Goal: Task Accomplishment & Management: Manage account settings

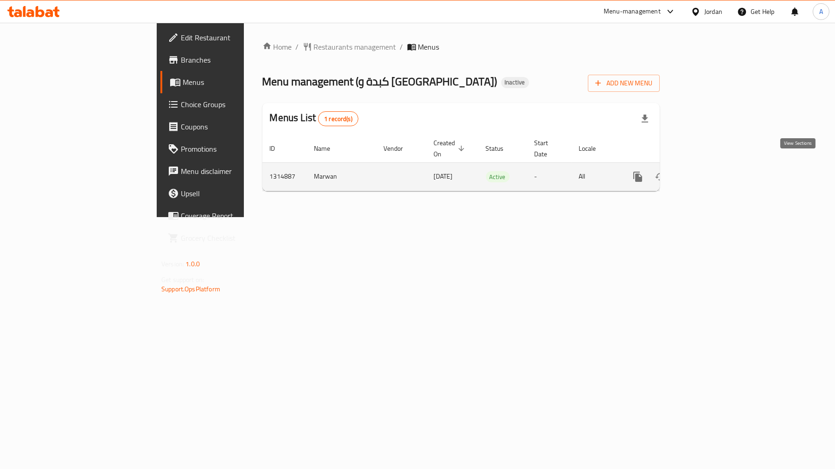
click at [716, 166] on link "enhanced table" at bounding box center [705, 177] width 22 height 22
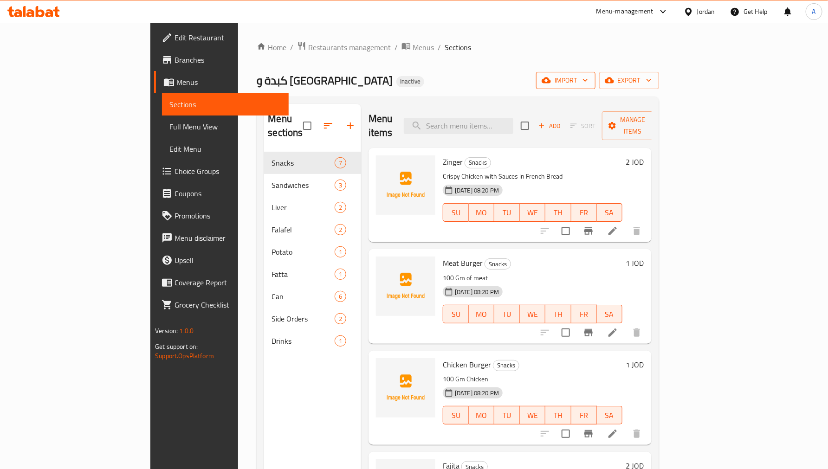
click at [588, 80] on span "import" at bounding box center [565, 81] width 45 height 12
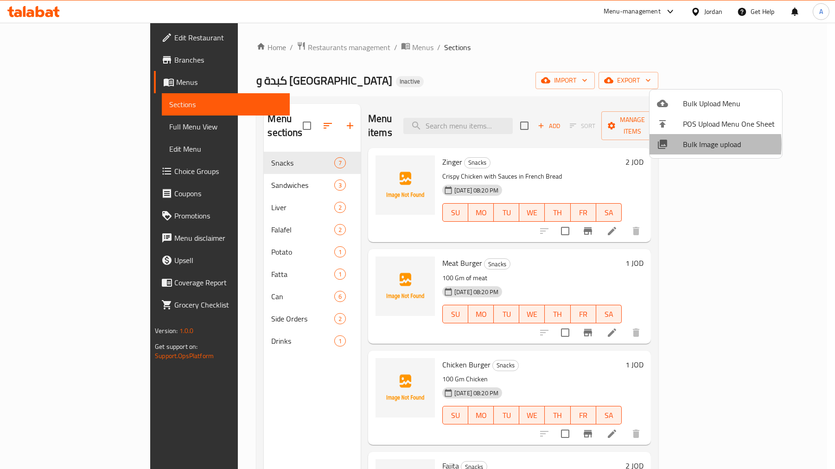
click at [697, 144] on span "Bulk Image upload" at bounding box center [729, 144] width 92 height 11
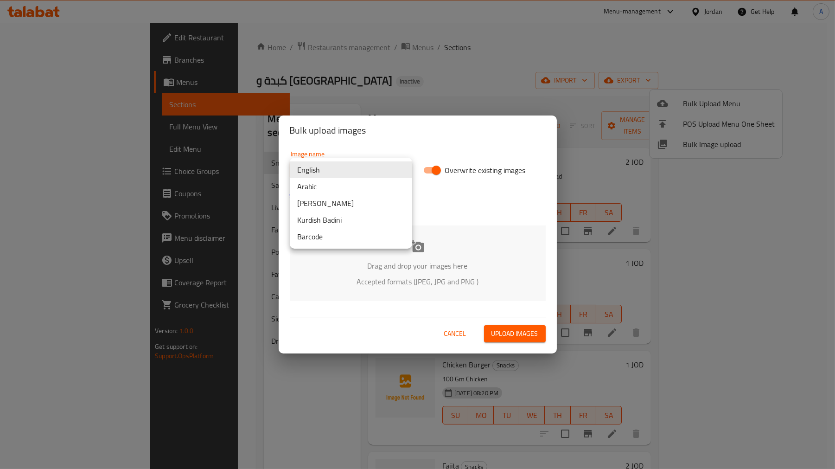
click at [330, 169] on body "​ Menu-management Jordan Get Help A Edit Restaurant Branches Menus Sections Ful…" at bounding box center [417, 246] width 835 height 446
click at [332, 188] on li "Arabic" at bounding box center [351, 186] width 122 height 17
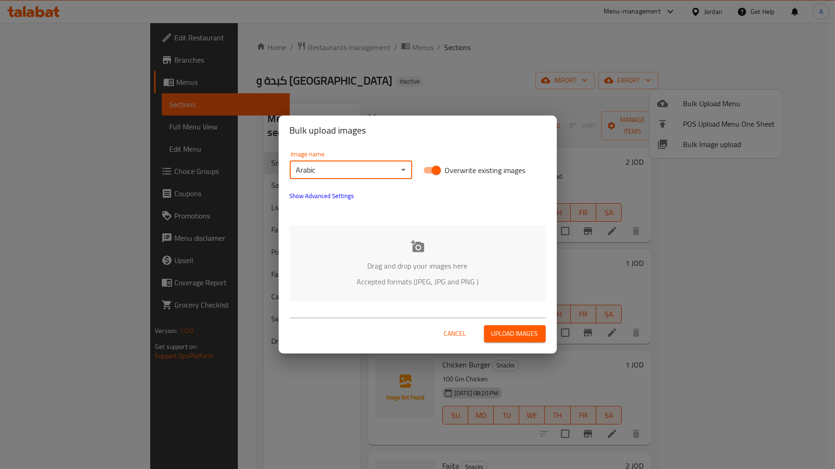
click at [423, 263] on p "Drag and drop your images here" at bounding box center [418, 265] width 228 height 11
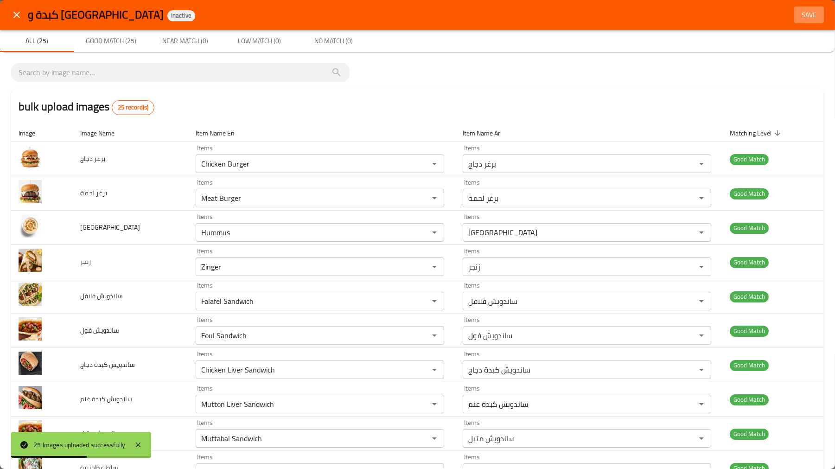
click at [802, 12] on span "Save" at bounding box center [809, 15] width 22 height 12
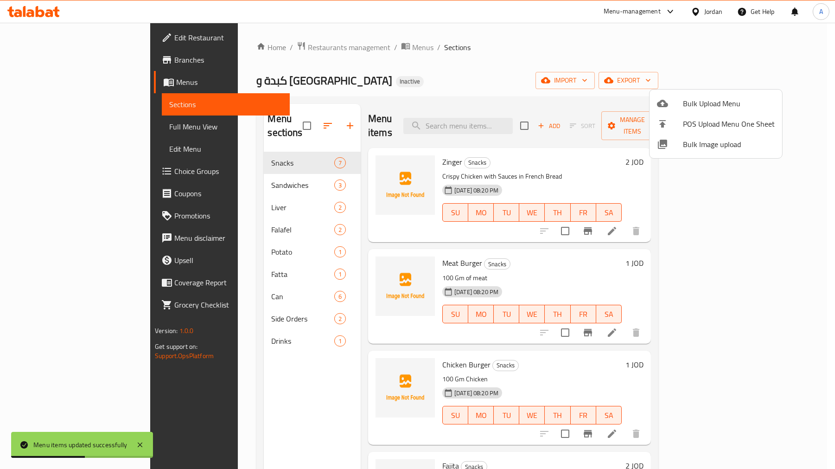
click at [246, 326] on div at bounding box center [417, 234] width 835 height 469
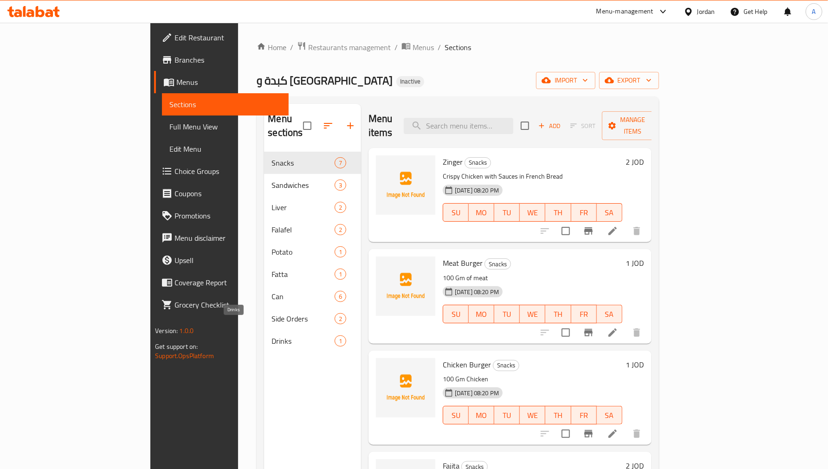
click at [271, 335] on span "Drinks" at bounding box center [302, 340] width 63 height 11
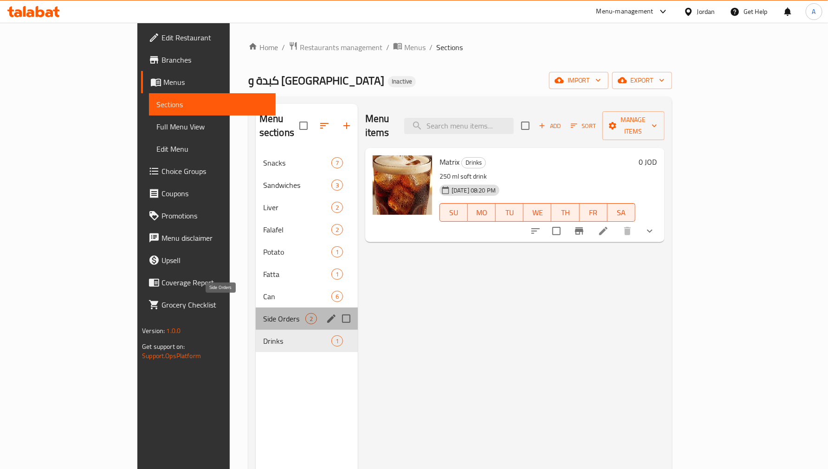
click at [263, 313] on span "Side Orders" at bounding box center [284, 318] width 42 height 11
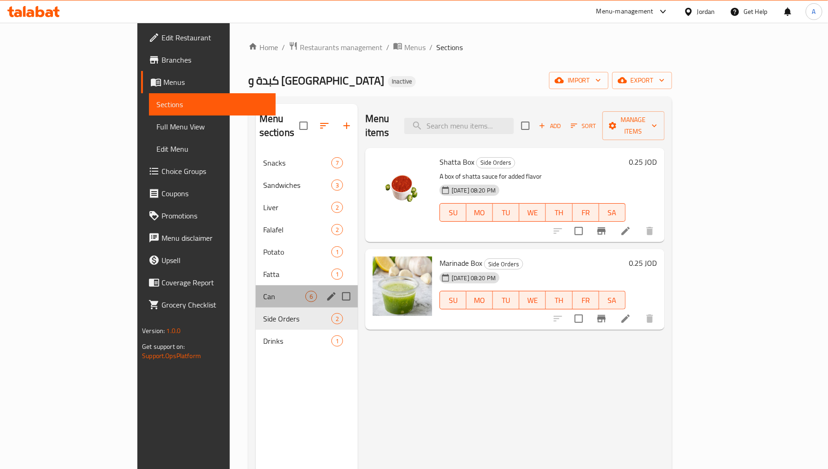
click at [256, 293] on div "Can 6" at bounding box center [307, 296] width 102 height 22
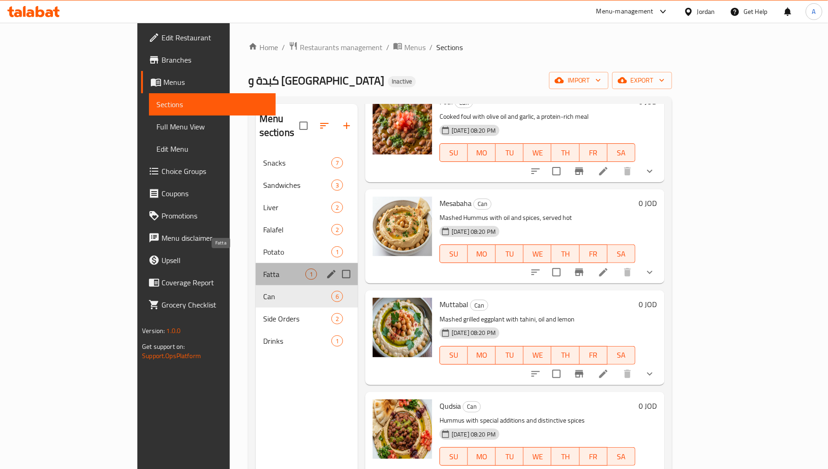
click at [263, 269] on span "Fatta" at bounding box center [284, 274] width 42 height 11
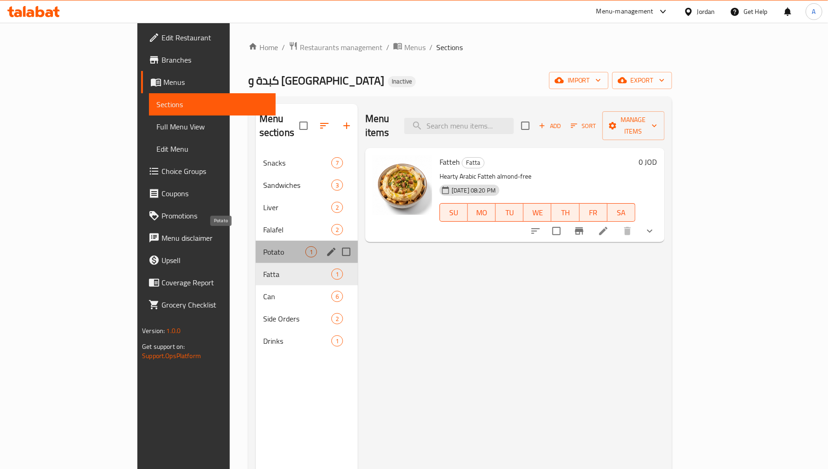
click at [263, 246] on span "Potato" at bounding box center [284, 251] width 42 height 11
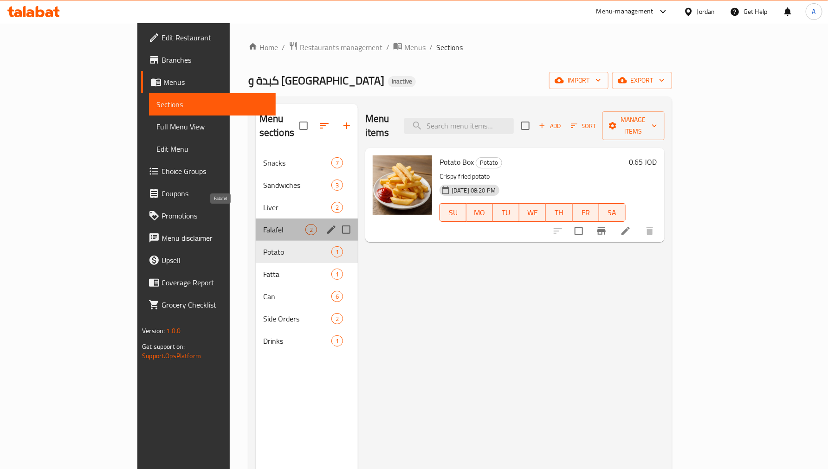
click at [263, 224] on span "Falafel" at bounding box center [284, 229] width 42 height 11
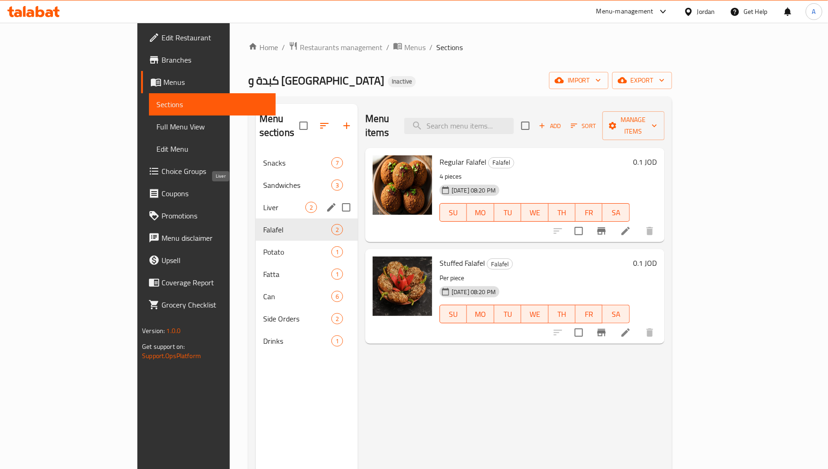
click at [263, 202] on span "Liver" at bounding box center [284, 207] width 42 height 11
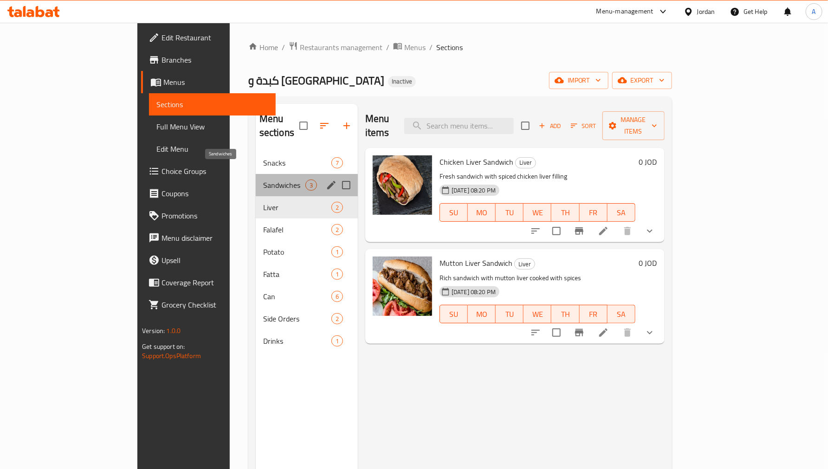
click at [263, 180] on span "Sandwiches" at bounding box center [284, 185] width 42 height 11
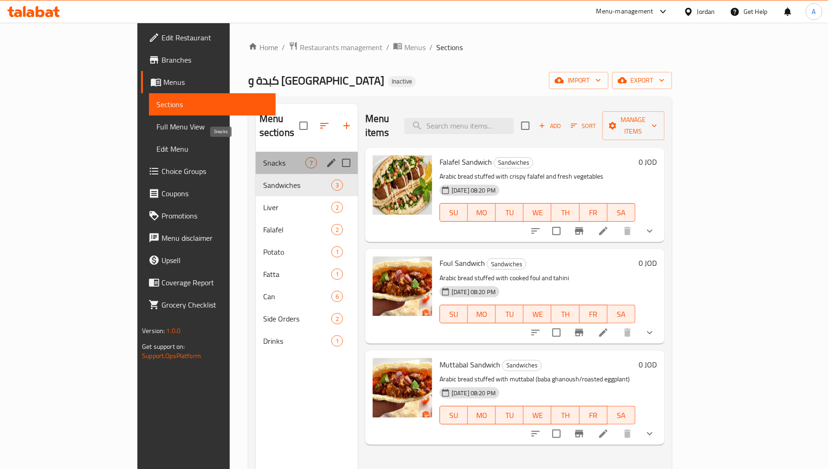
click at [263, 157] on span "Snacks" at bounding box center [284, 162] width 42 height 11
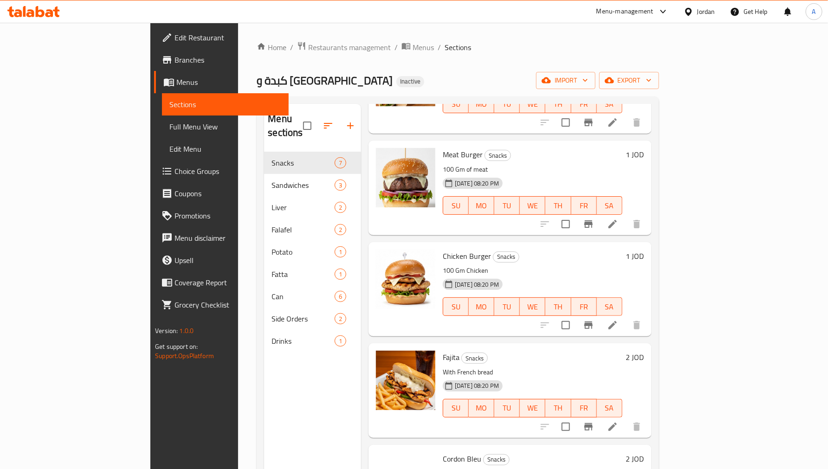
scroll to position [257, 0]
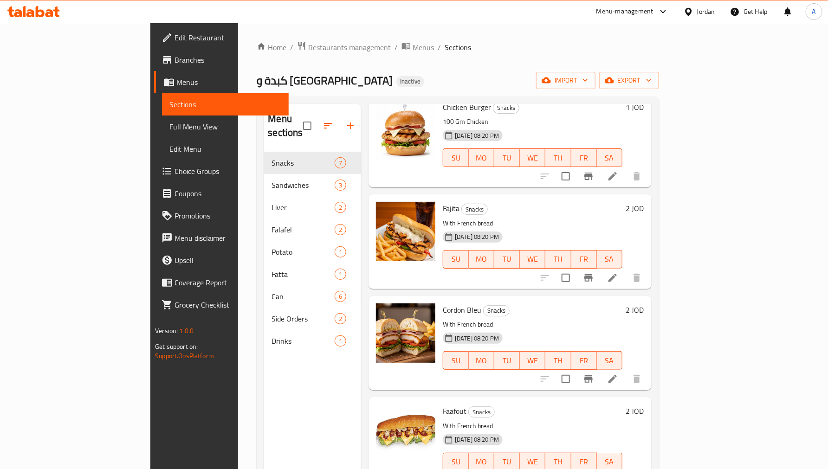
click at [443, 201] on span "Fajita" at bounding box center [451, 208] width 17 height 14
copy h6 "Fajita"
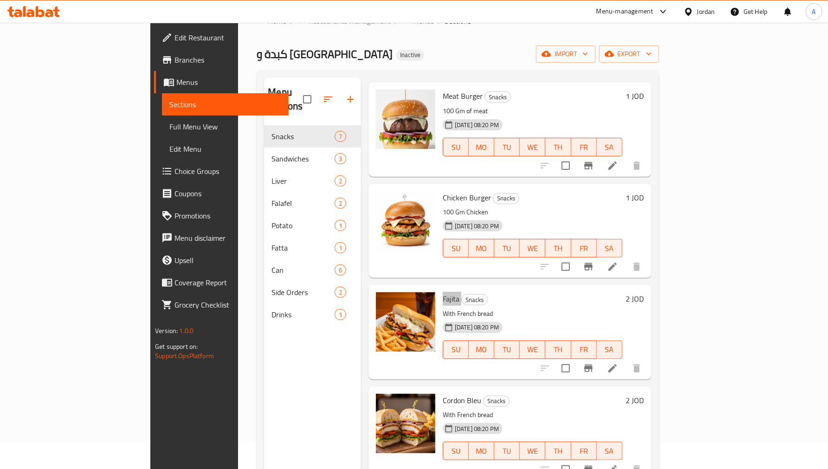
scroll to position [154, 0]
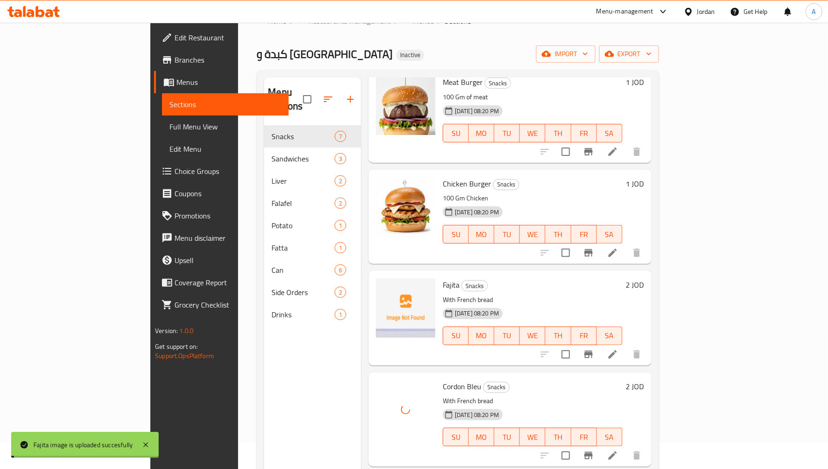
click at [439, 379] on div "Cordon Bleu Snacks With French bread 28-09-2025 08:20 PM SU MO TU WE TH FR SA" at bounding box center [532, 419] width 187 height 87
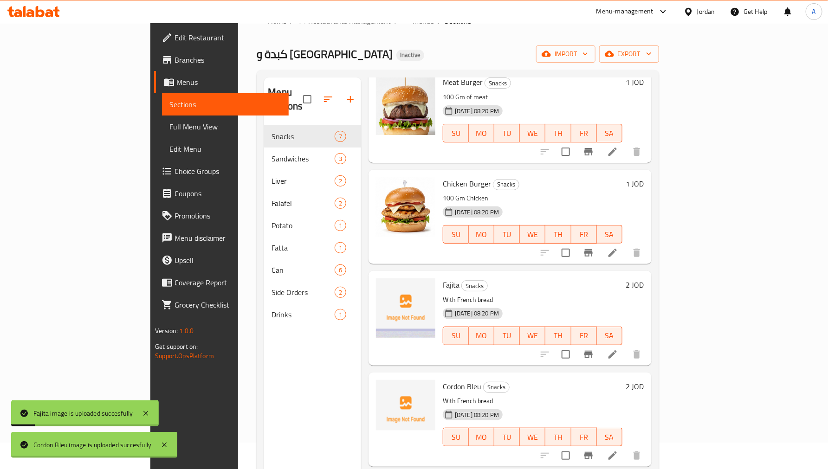
click at [443, 379] on span "Cordon Bleu" at bounding box center [462, 386] width 38 height 14
copy h6 "Cordon Bleu"
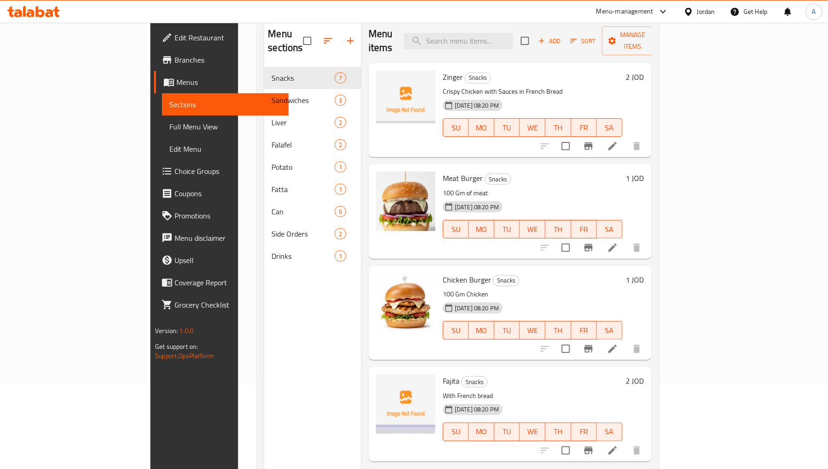
scroll to position [26, 0]
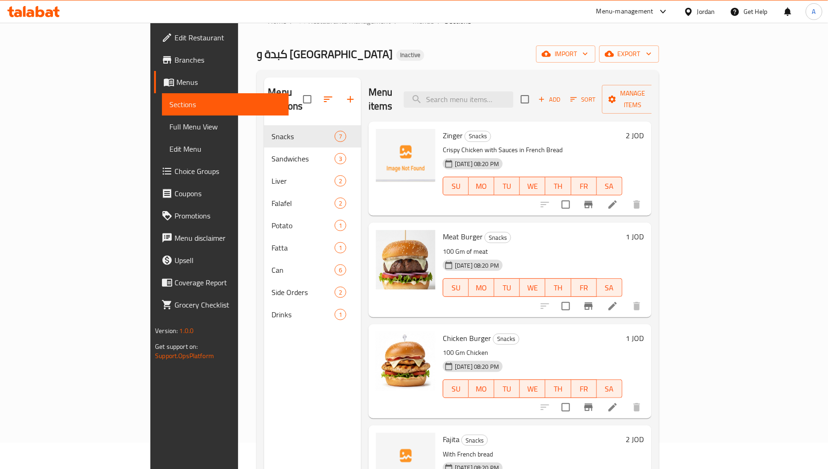
click at [443, 128] on span "Zinger" at bounding box center [453, 135] width 20 height 14
copy h6 "Zinger"
click at [529, 357] on div "28-09-2025 08:20 PM SU MO TU WE TH FR SA" at bounding box center [532, 382] width 187 height 50
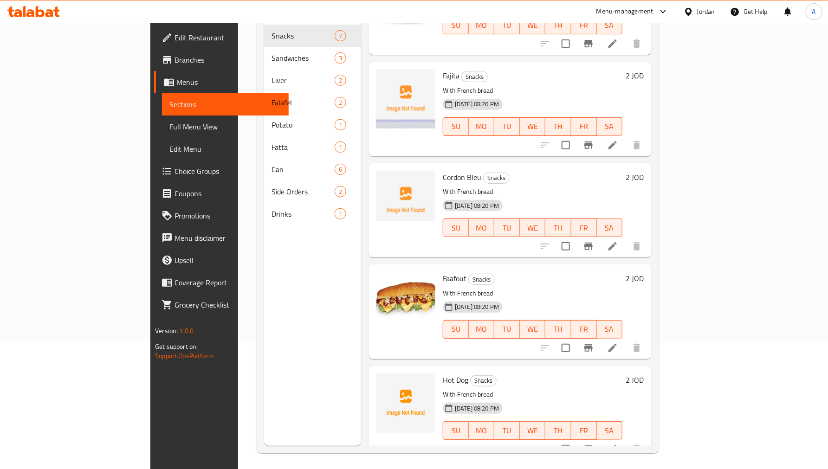
scroll to position [130, 0]
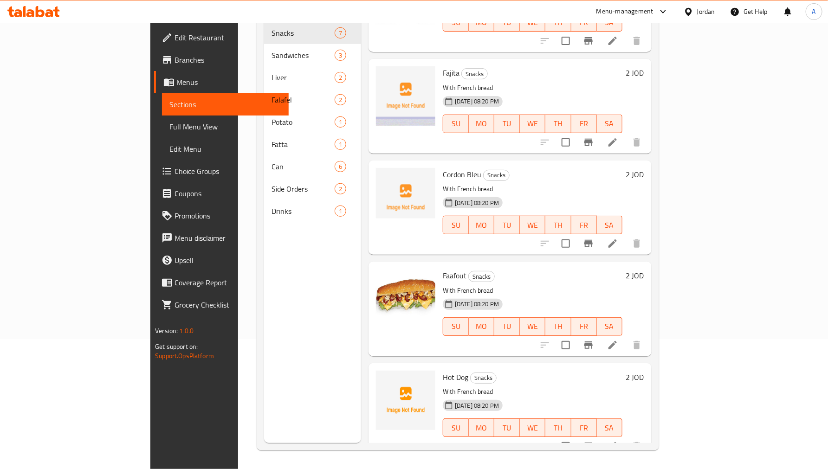
click at [443, 370] on span "Hot Dog" at bounding box center [456, 377] width 26 height 14
copy h6 "Hot Dog"
click at [554, 295] on div "28-09-2025 08:20 PM SU MO TU WE TH FR SA" at bounding box center [532, 320] width 187 height 50
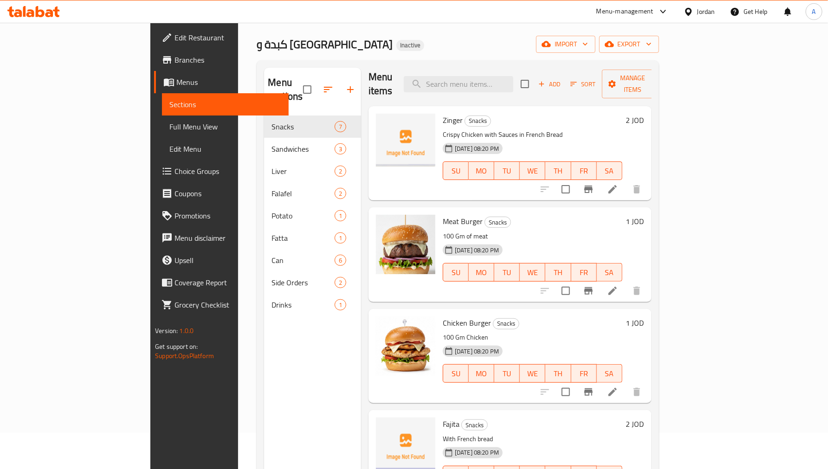
scroll to position [26, 0]
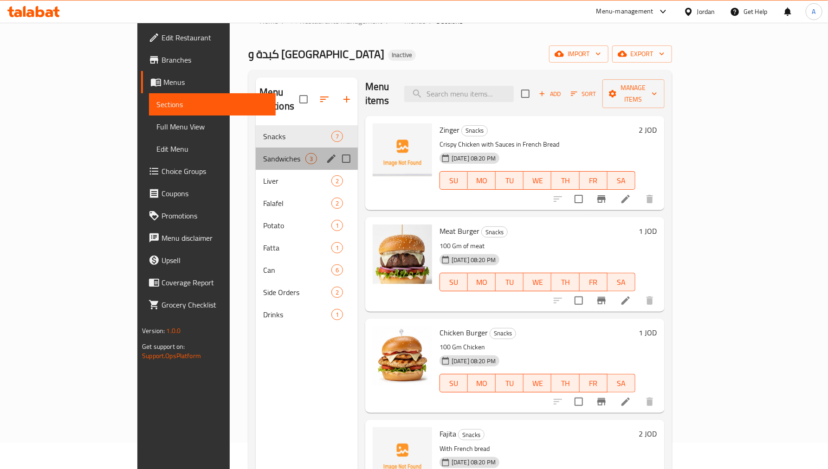
click at [256, 148] on div "Sandwiches 3" at bounding box center [307, 159] width 102 height 22
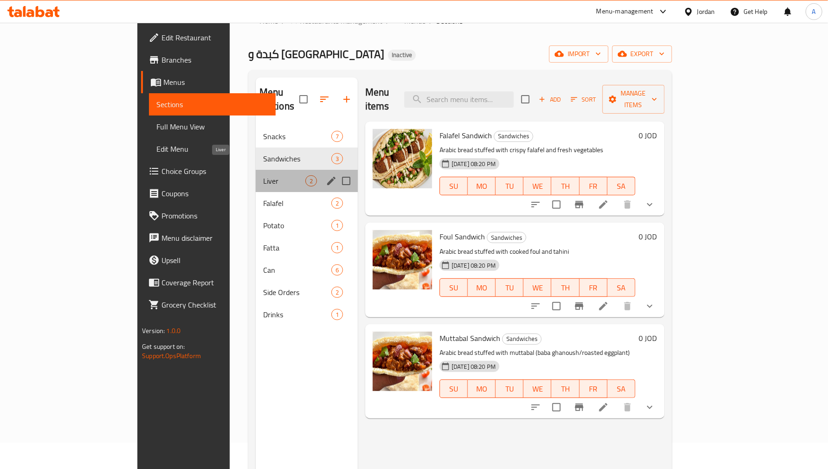
click at [263, 175] on span "Liver" at bounding box center [284, 180] width 42 height 11
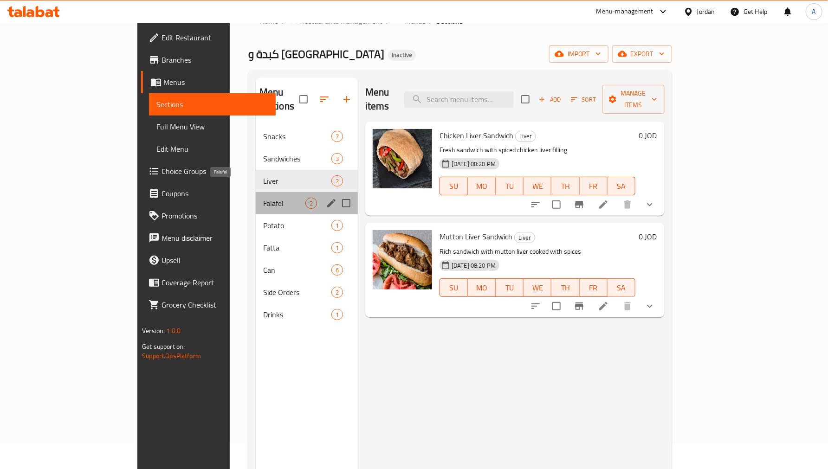
click at [263, 198] on span "Falafel" at bounding box center [284, 203] width 42 height 11
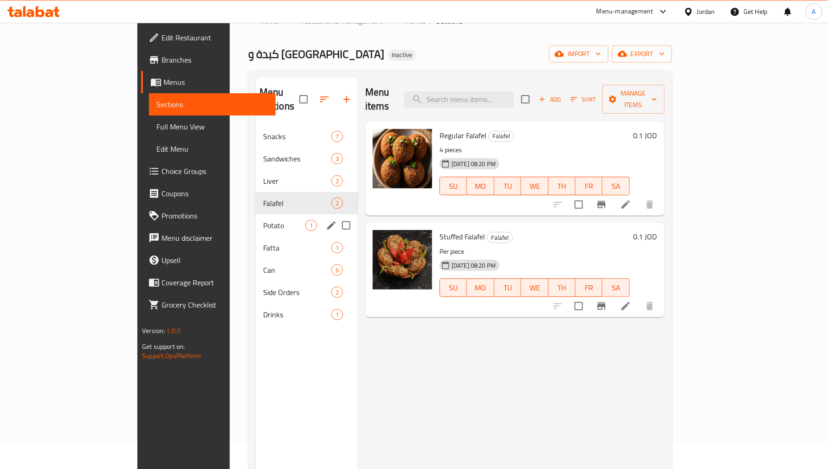
click at [256, 221] on div "Potato 1" at bounding box center [307, 225] width 102 height 22
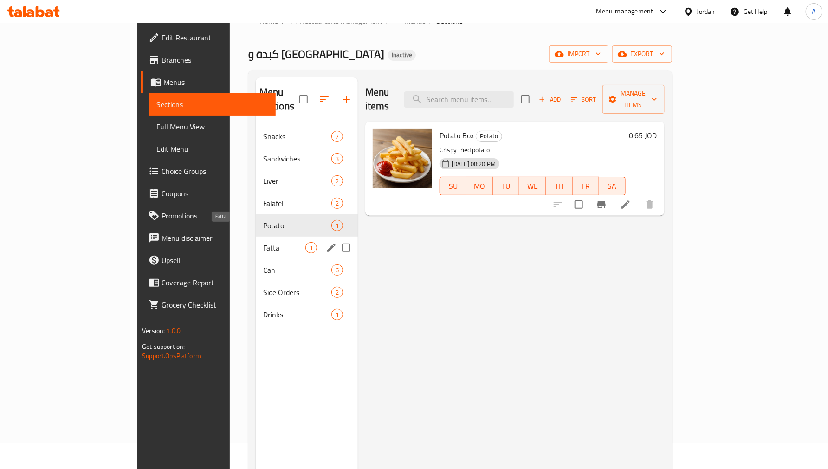
click at [263, 242] on span "Fatta" at bounding box center [284, 247] width 42 height 11
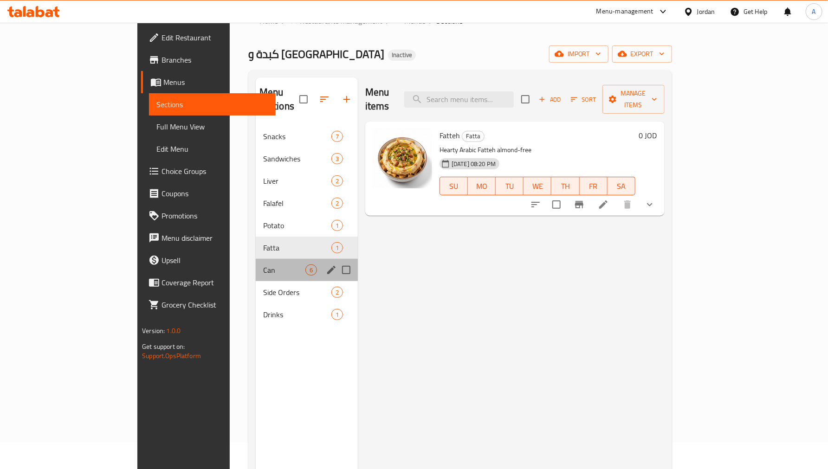
click at [256, 265] on div "Can 6" at bounding box center [307, 270] width 102 height 22
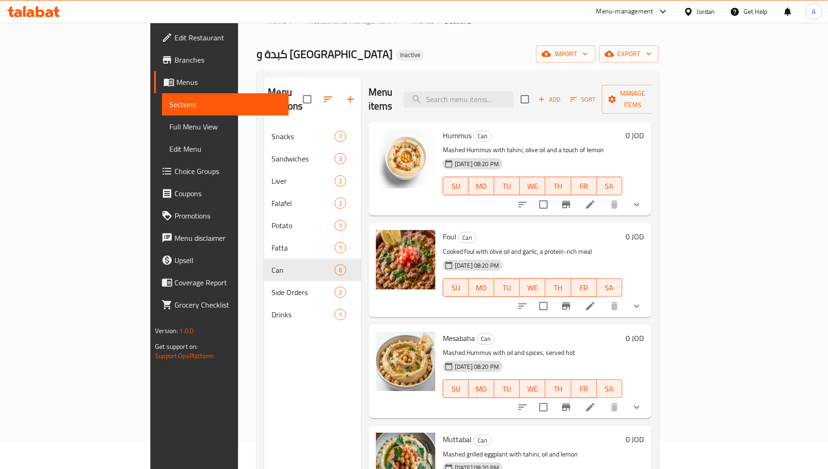
scroll to position [161, 0]
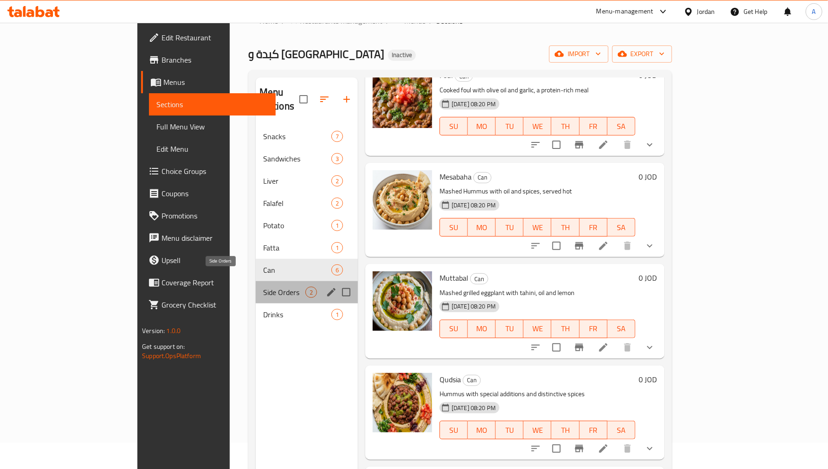
click at [263, 287] on span "Side Orders" at bounding box center [284, 292] width 42 height 11
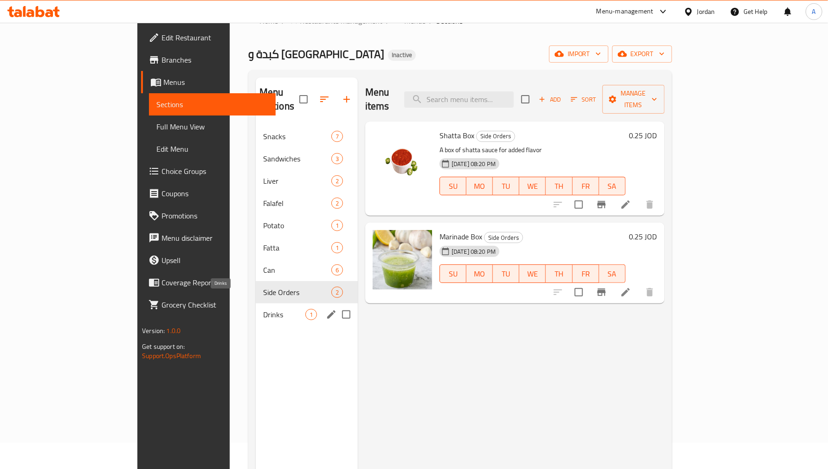
click at [263, 309] on span "Drinks" at bounding box center [284, 314] width 42 height 11
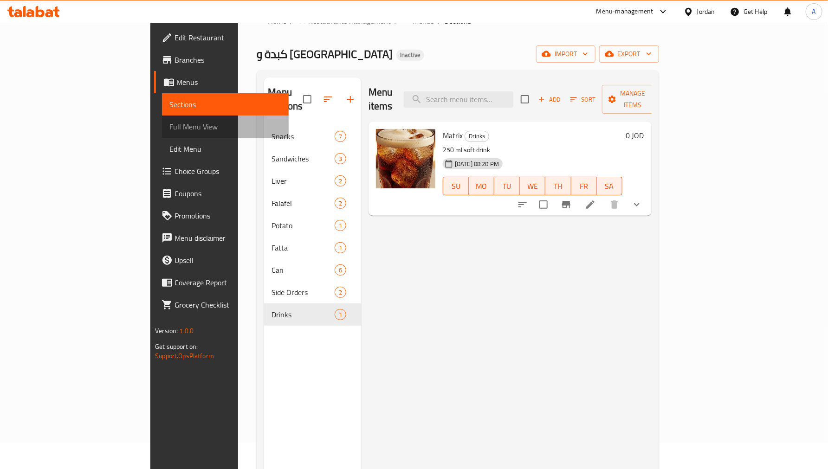
click at [169, 124] on span "Full Menu View" at bounding box center [225, 126] width 112 height 11
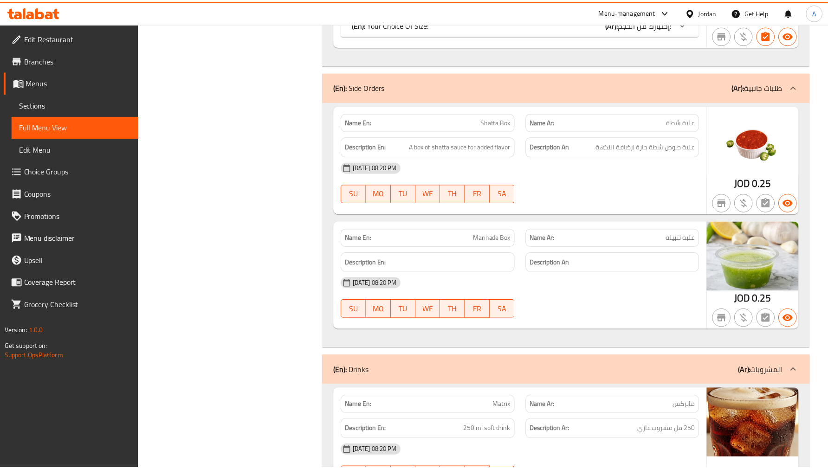
scroll to position [3869, 0]
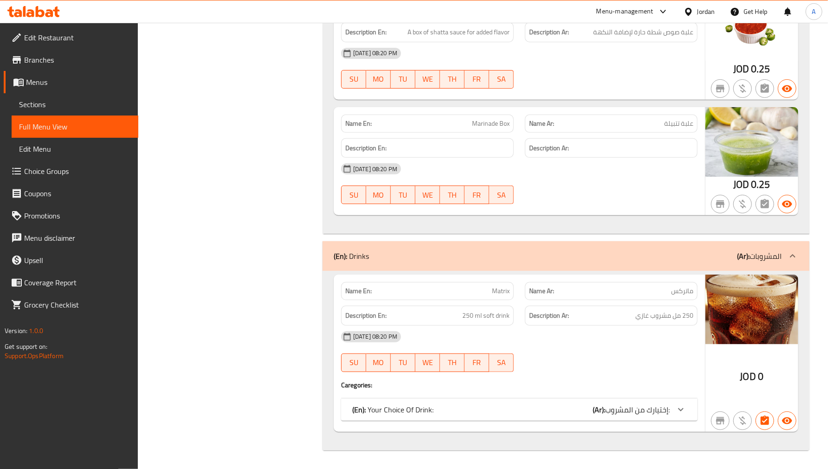
click at [688, 13] on icon at bounding box center [688, 11] width 6 height 8
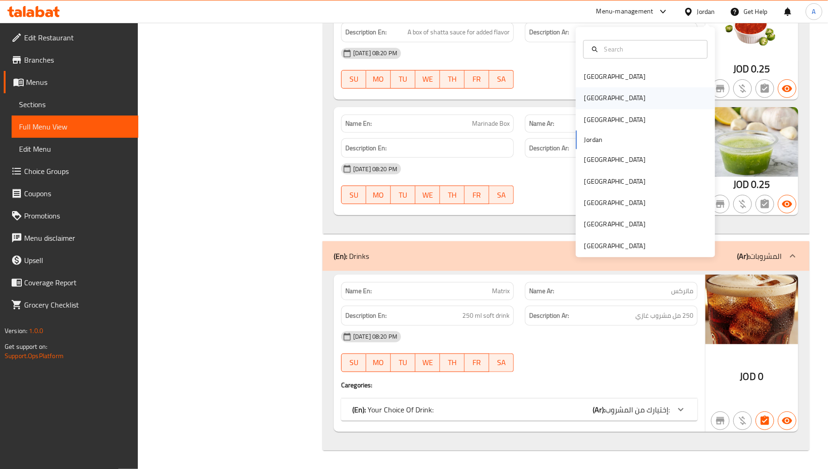
click at [587, 94] on div "[GEOGRAPHIC_DATA]" at bounding box center [614, 98] width 61 height 10
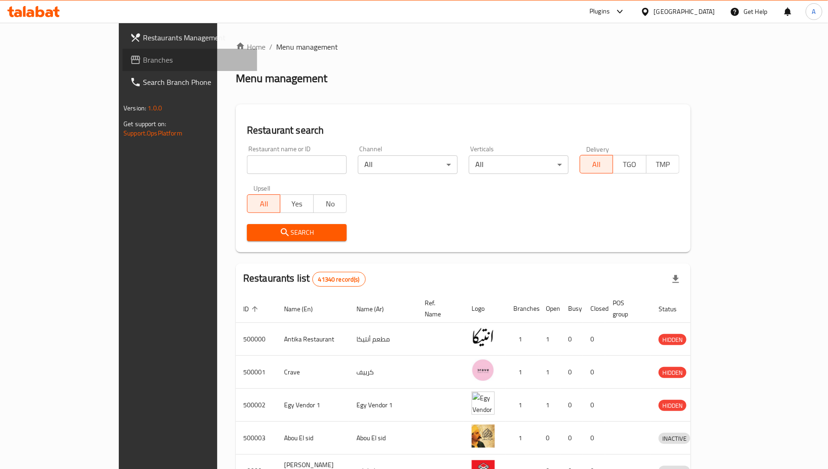
click at [122, 65] on link "Branches" at bounding box center [189, 60] width 135 height 22
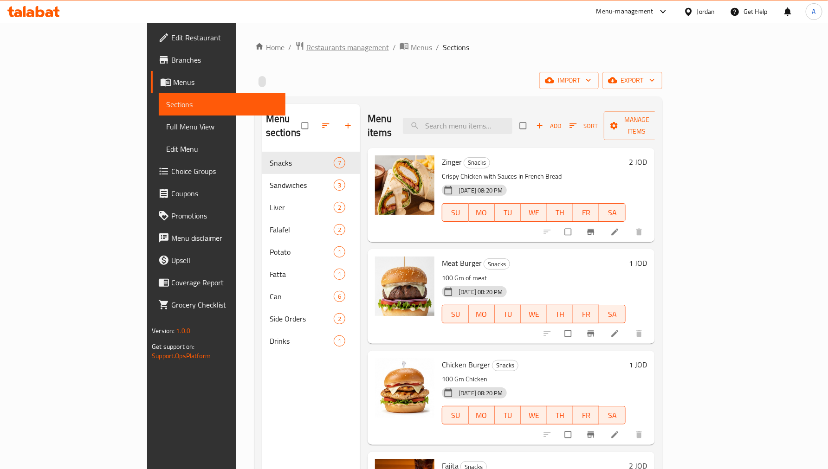
click at [306, 44] on span "Restaurants management" at bounding box center [347, 47] width 83 height 11
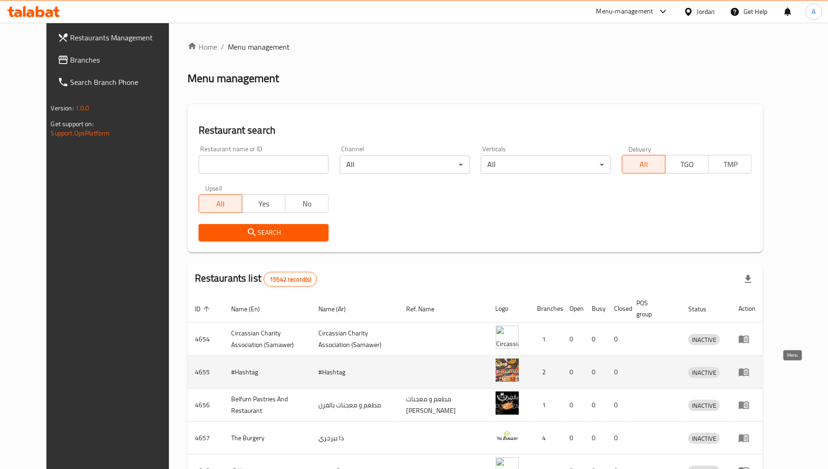
click at [749, 373] on icon "enhanced table" at bounding box center [743, 373] width 10 height 8
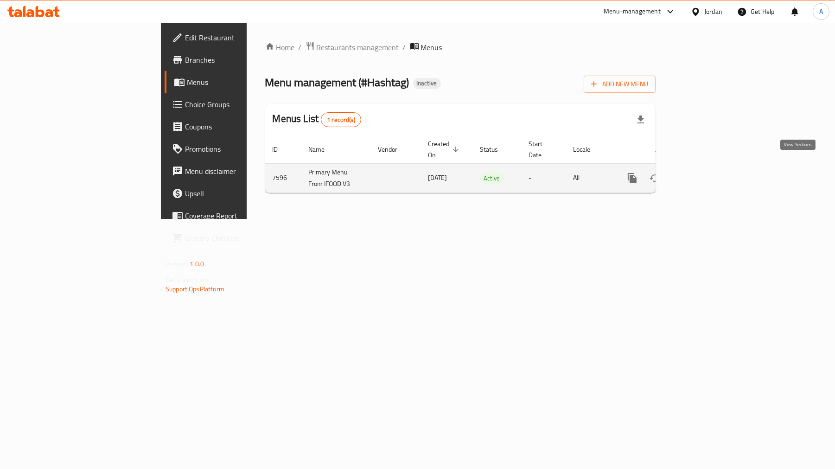
click at [711, 169] on link "enhanced table" at bounding box center [699, 178] width 22 height 22
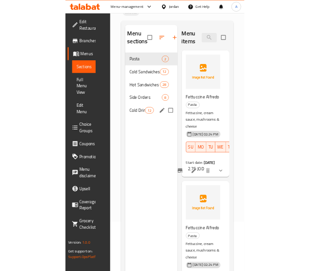
scroll to position [103, 0]
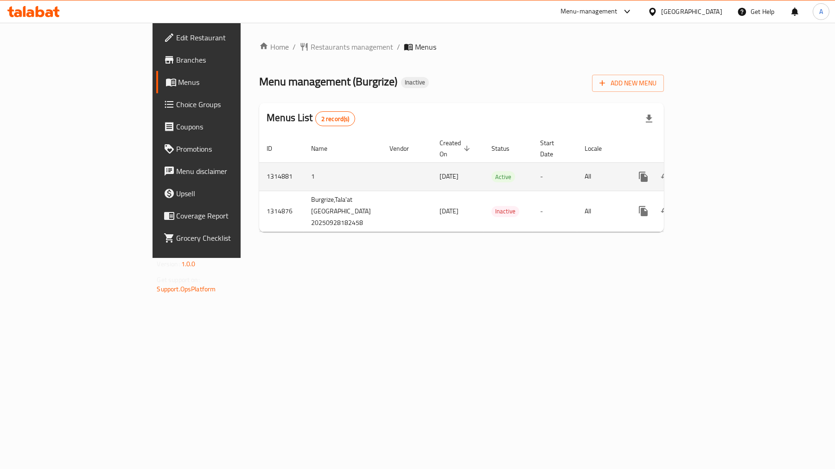
click at [716, 171] on icon "enhanced table" at bounding box center [710, 176] width 11 height 11
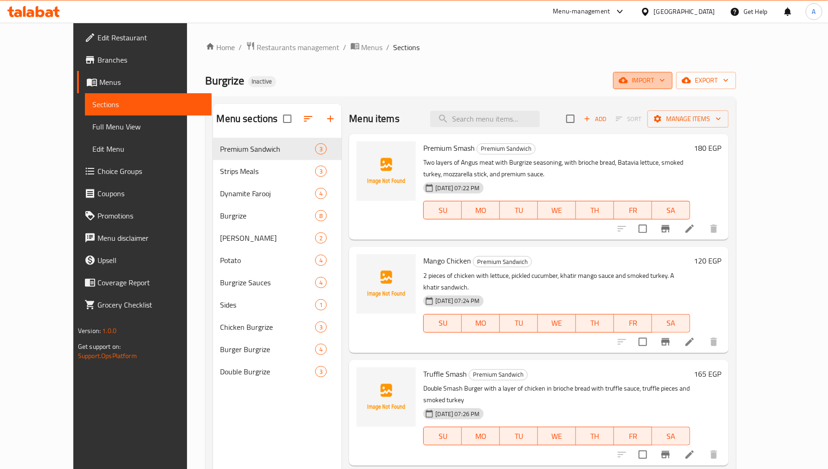
click at [665, 77] on span "import" at bounding box center [642, 81] width 45 height 12
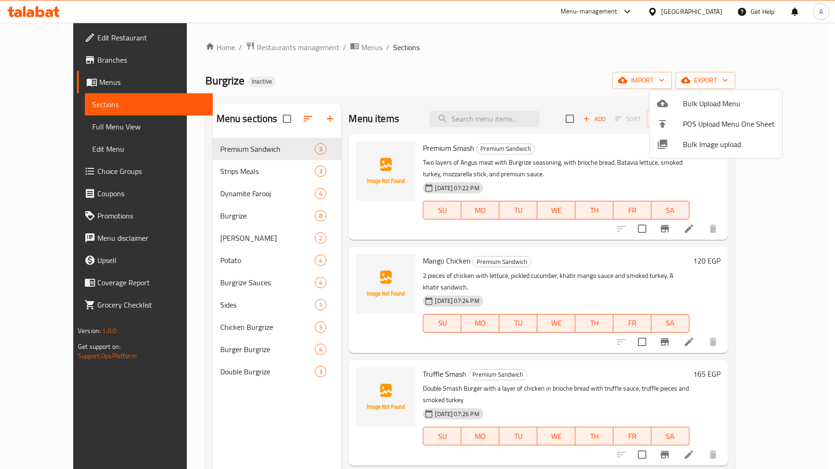
click at [674, 141] on div at bounding box center [670, 144] width 26 height 11
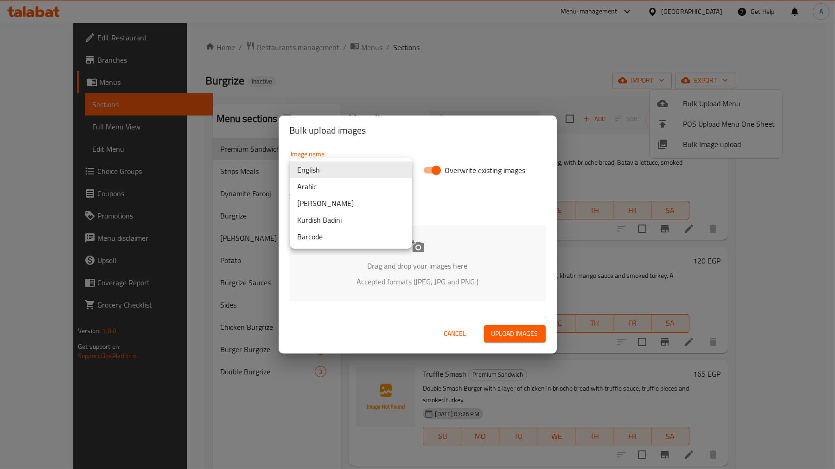
click at [316, 161] on body "​ Menu-management Egypt Get Help A Edit Restaurant Branches Menus Sections Full…" at bounding box center [417, 246] width 835 height 446
click at [320, 181] on li "Arabic" at bounding box center [351, 186] width 122 height 17
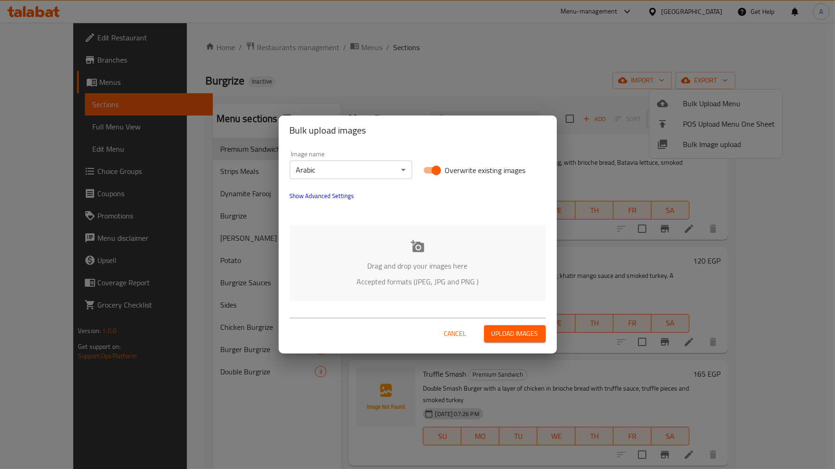
click at [414, 261] on p "Drag and drop your images here" at bounding box center [418, 265] width 228 height 11
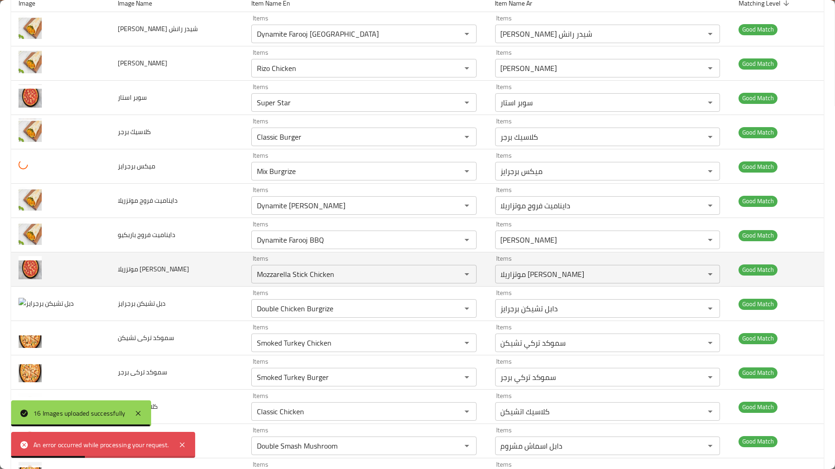
scroll to position [154, 0]
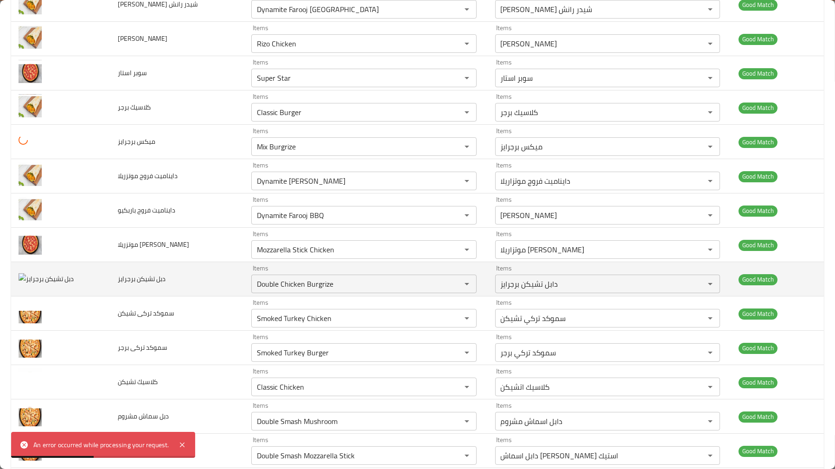
click at [136, 291] on td "دبل تشيكن برجرايز" at bounding box center [176, 279] width 133 height 34
click at [264, 286] on برجرايز "Double Chicken Burgrize" at bounding box center [350, 283] width 192 height 13
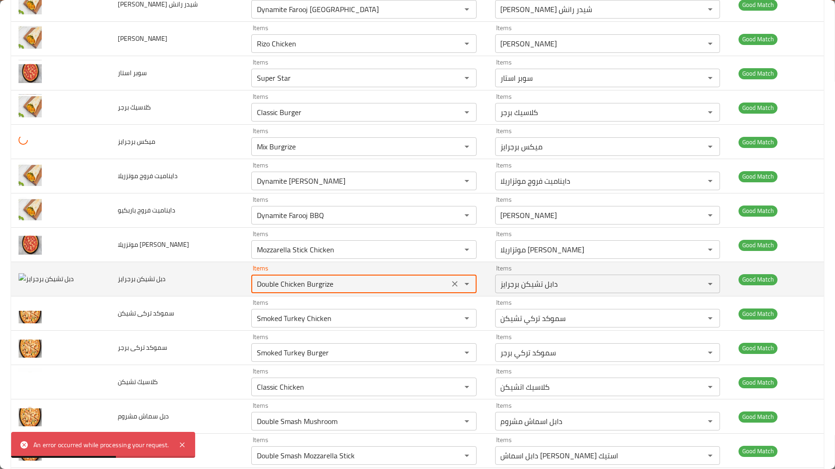
click at [264, 286] on برجرايز "Double Chicken Burgrize" at bounding box center [350, 283] width 192 height 13
click at [265, 285] on برجرايز "Double Chicken Burgrize" at bounding box center [350, 283] width 192 height 13
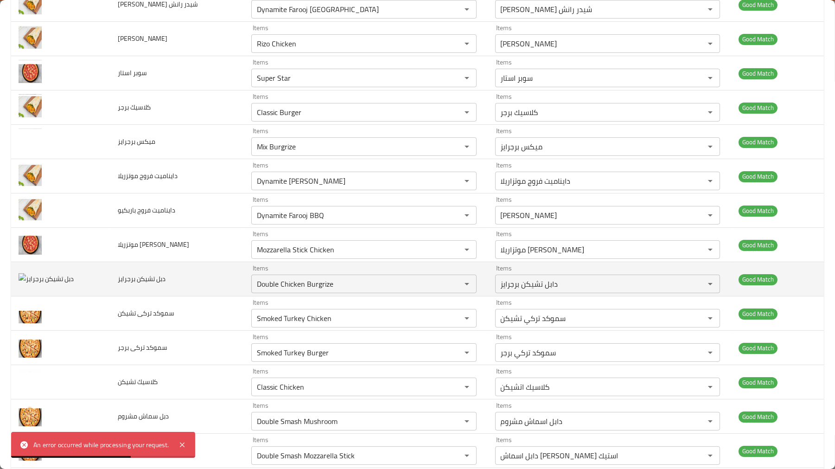
click at [232, 295] on td "دبل تشيكن برجرايز" at bounding box center [176, 279] width 133 height 34
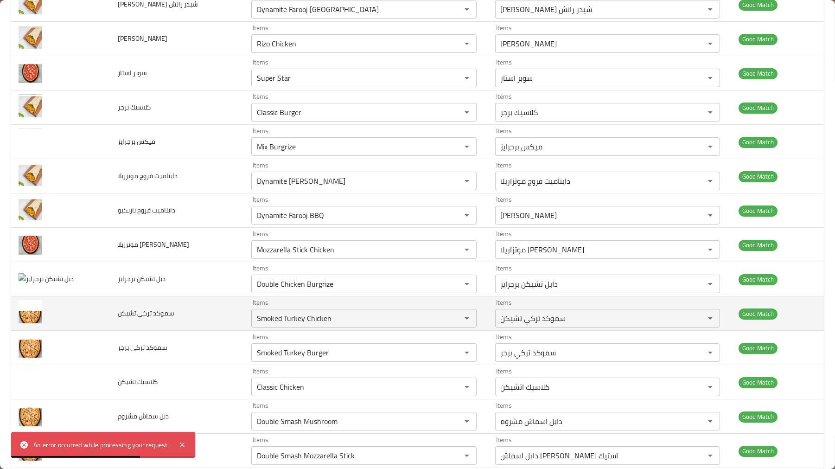
scroll to position [241, 0]
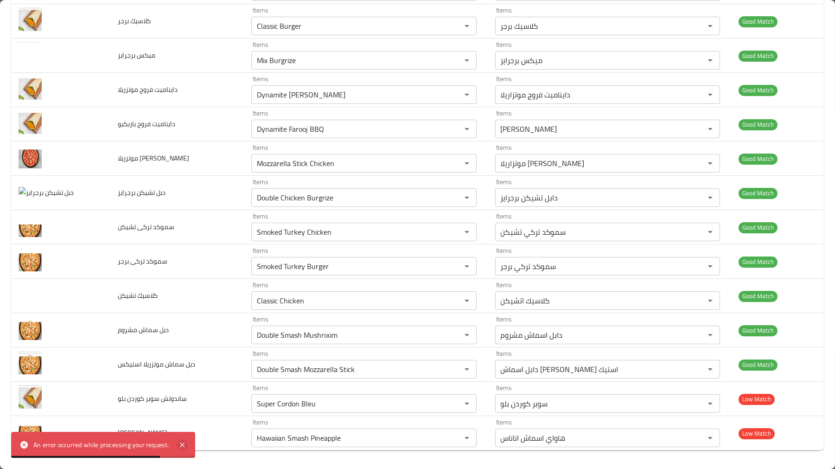
click at [186, 442] on icon at bounding box center [182, 444] width 11 height 11
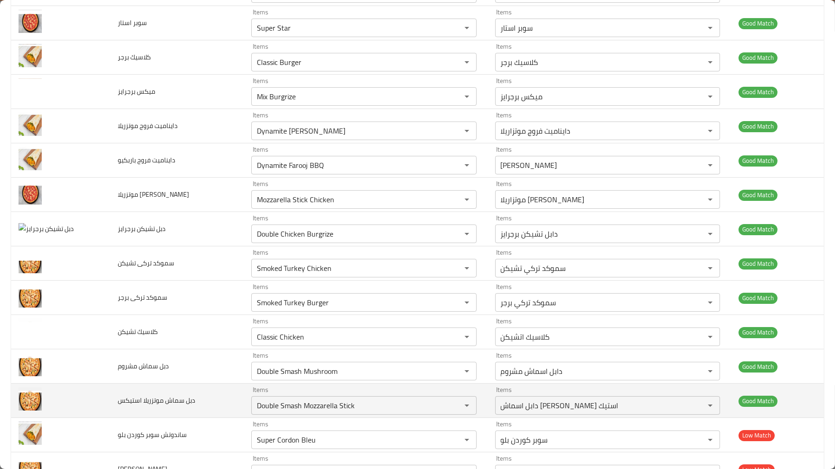
scroll to position [189, 0]
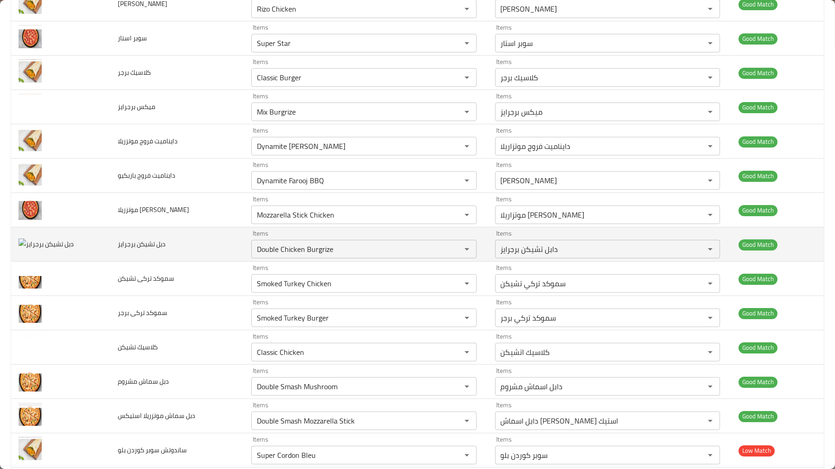
click at [67, 249] on img "enhanced table" at bounding box center [46, 244] width 55 height 12
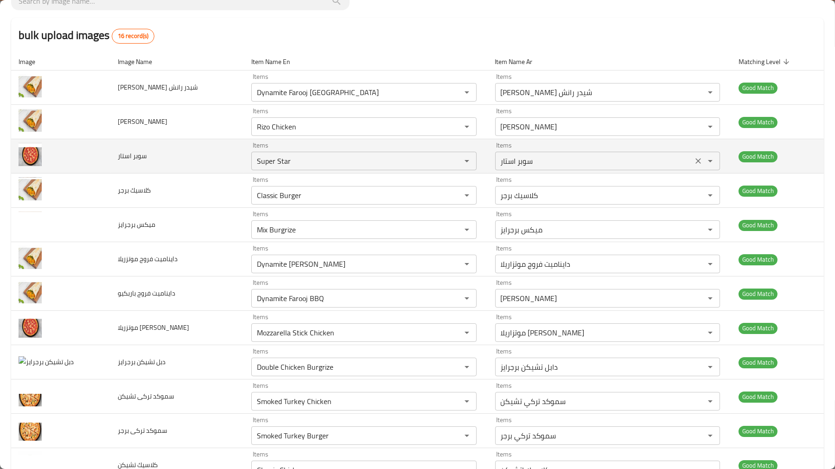
scroll to position [0, 0]
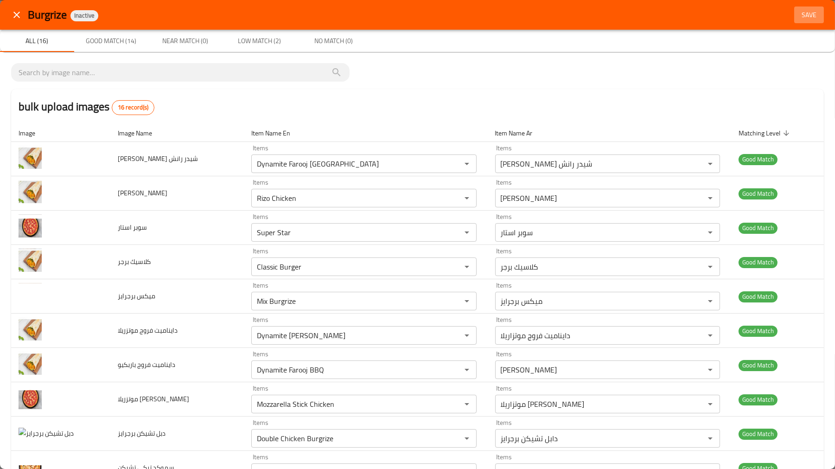
click at [805, 10] on span "Save" at bounding box center [809, 15] width 22 height 12
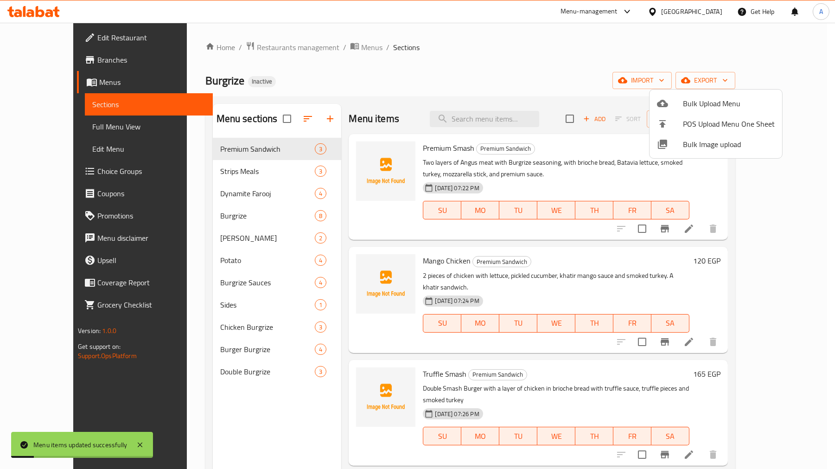
click at [217, 171] on div at bounding box center [417, 234] width 835 height 469
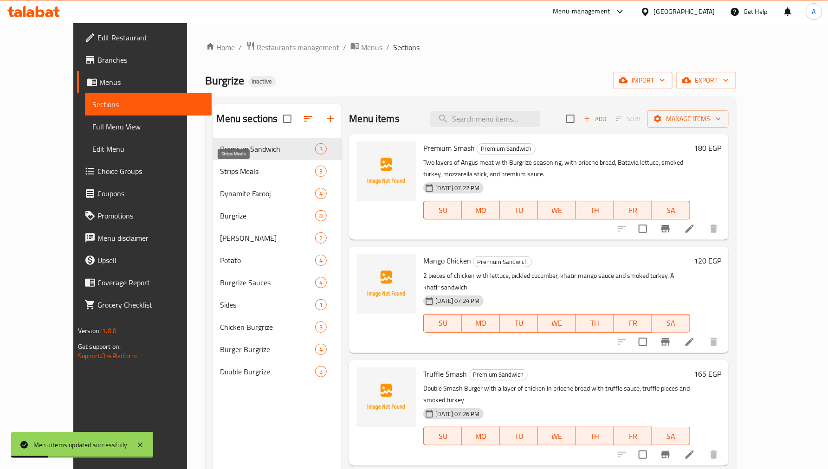
click at [220, 171] on span "Strips Meals" at bounding box center [267, 171] width 95 height 11
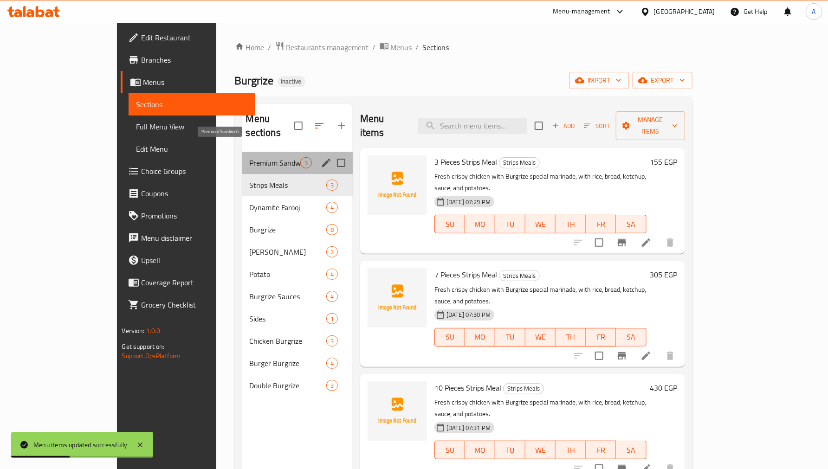
click at [250, 157] on span "Premium Sandwich" at bounding box center [275, 162] width 51 height 11
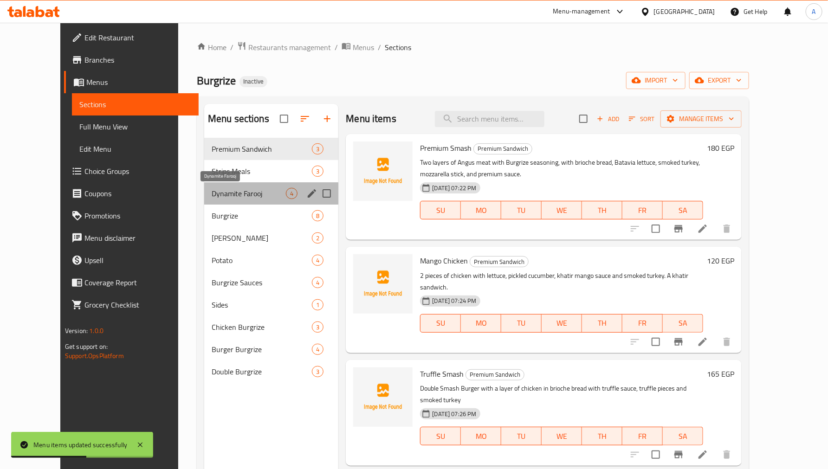
click at [243, 195] on span "Dynamite Farooj" at bounding box center [249, 193] width 74 height 11
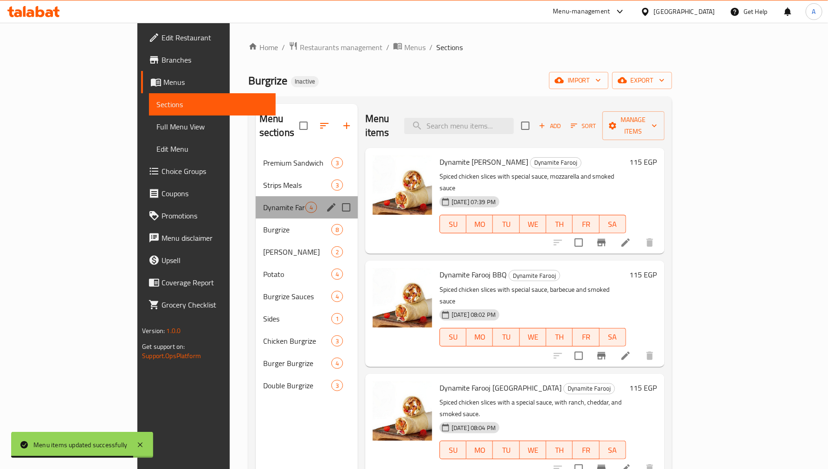
click at [256, 196] on div "Dynamite Farooj 4" at bounding box center [307, 207] width 102 height 22
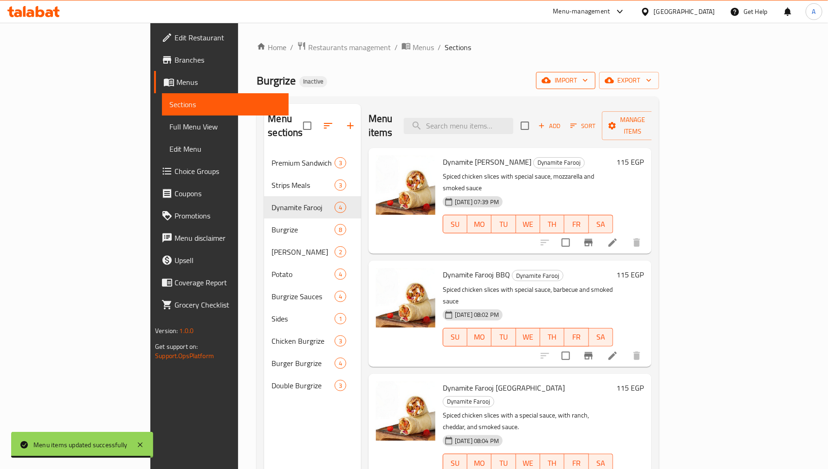
click at [588, 81] on span "import" at bounding box center [565, 81] width 45 height 12
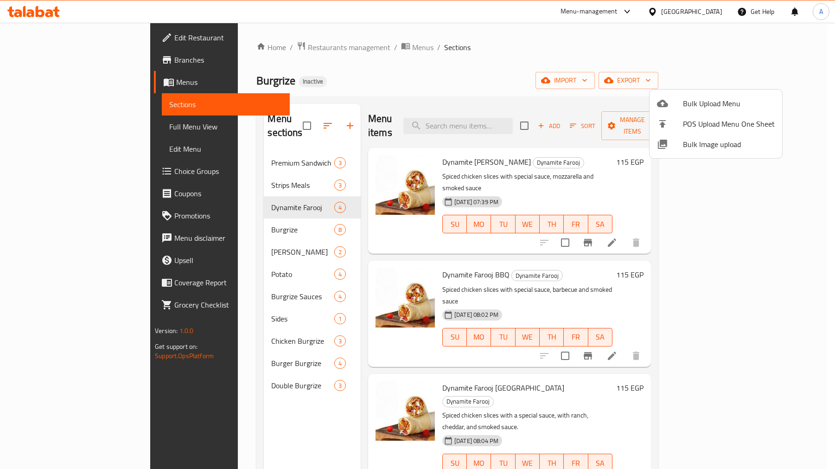
click at [678, 144] on div at bounding box center [670, 144] width 26 height 11
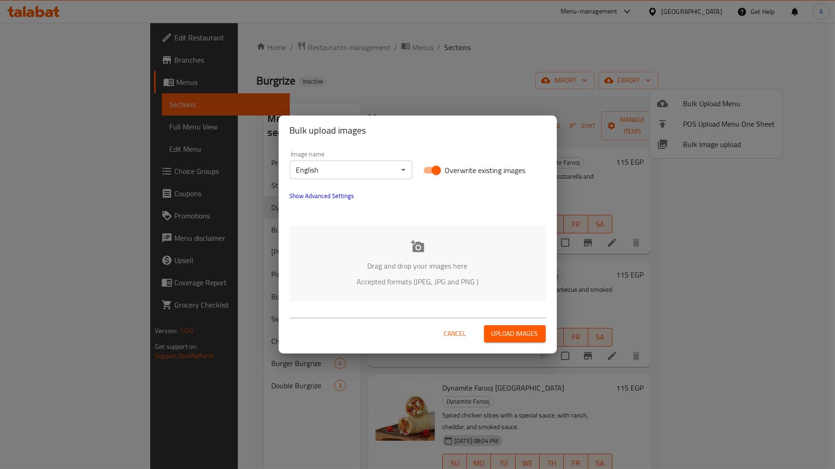
click at [350, 163] on body "​ Menu-management Egypt Get Help A Edit Restaurant Branches Menus Sections Full…" at bounding box center [417, 246] width 835 height 446
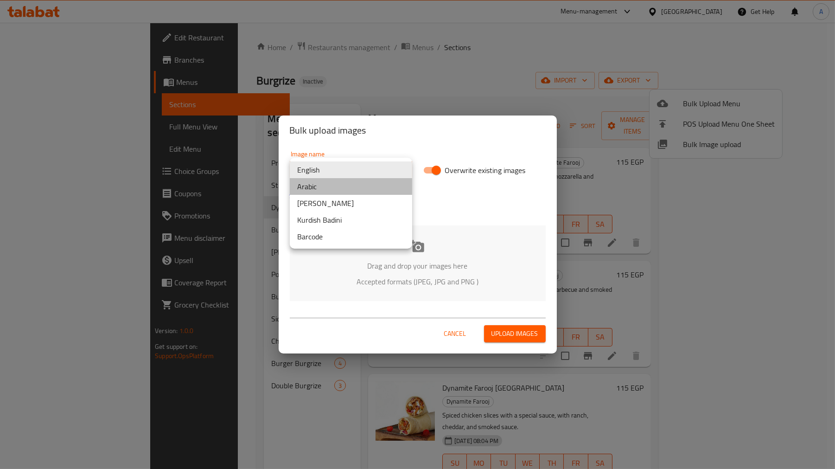
click at [335, 182] on li "Arabic" at bounding box center [351, 186] width 122 height 17
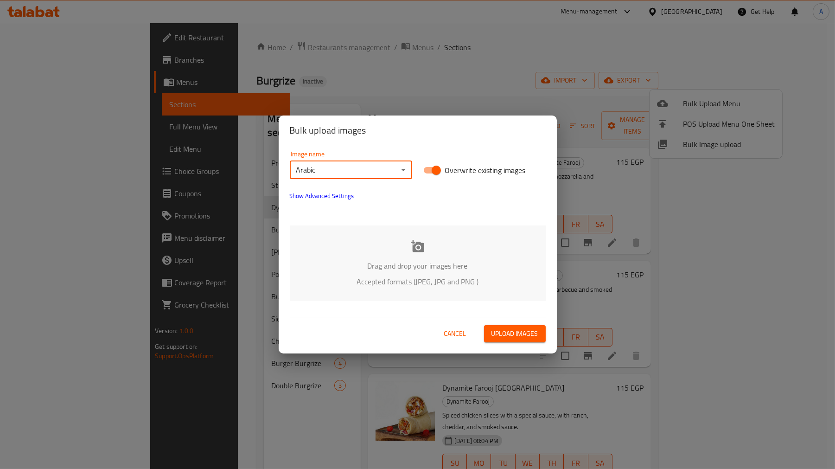
click at [400, 276] on p "Accepted formats (JPEG, JPG and PNG )" at bounding box center [418, 281] width 228 height 11
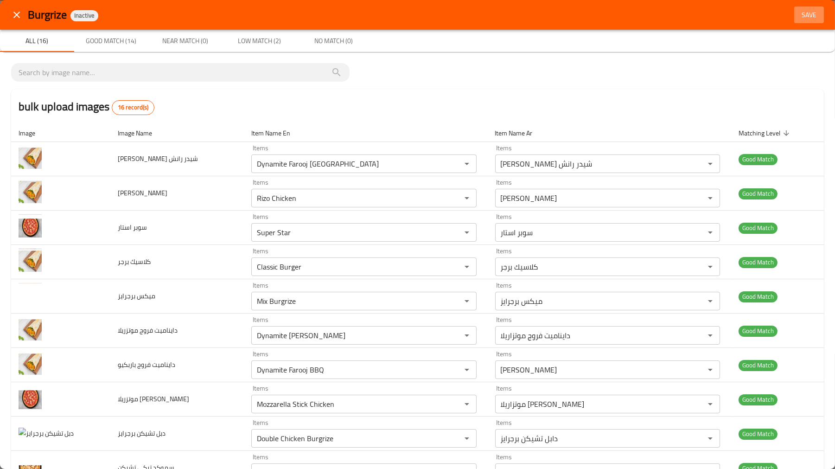
click at [803, 11] on span "Save" at bounding box center [809, 15] width 22 height 12
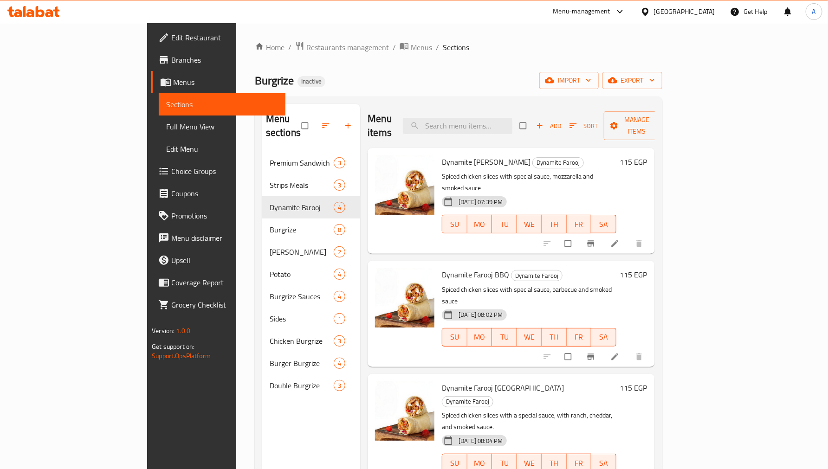
click at [579, 284] on p "Spiced chicken slices with special sauce, barbecue and smoked sauce" at bounding box center [529, 295] width 174 height 23
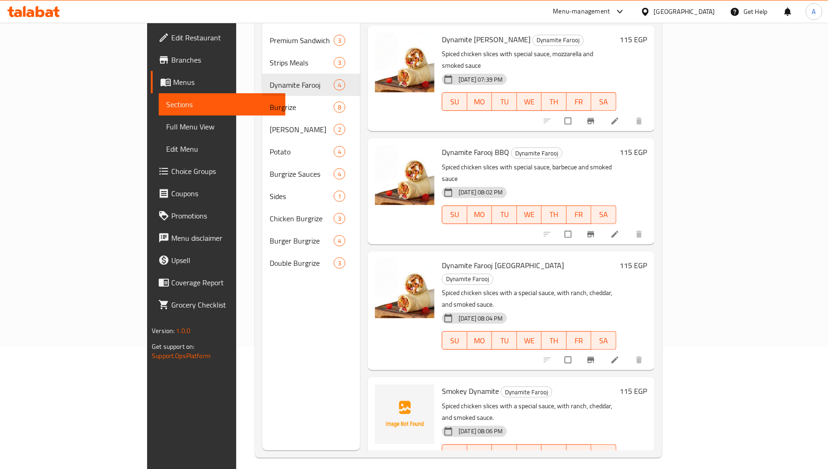
scroll to position [130, 0]
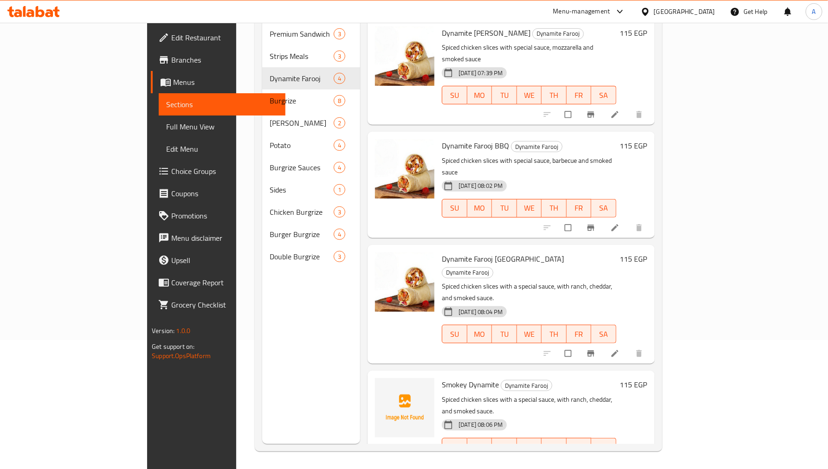
scroll to position [130, 0]
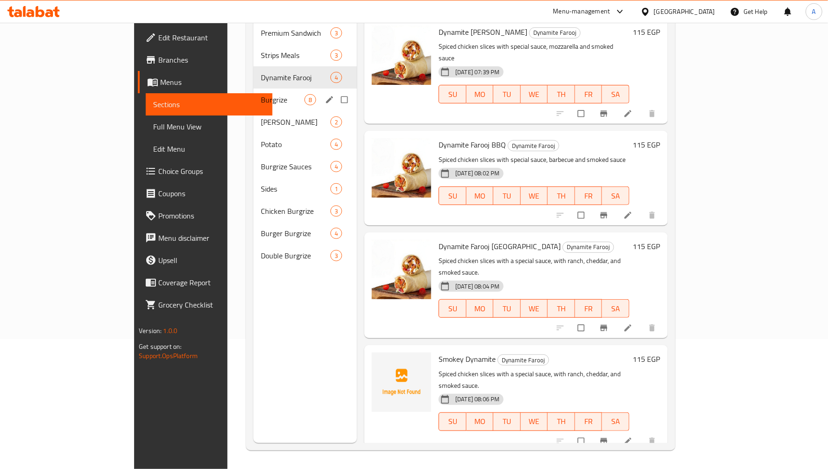
click at [261, 94] on span "Burgrize" at bounding box center [283, 99] width 44 height 11
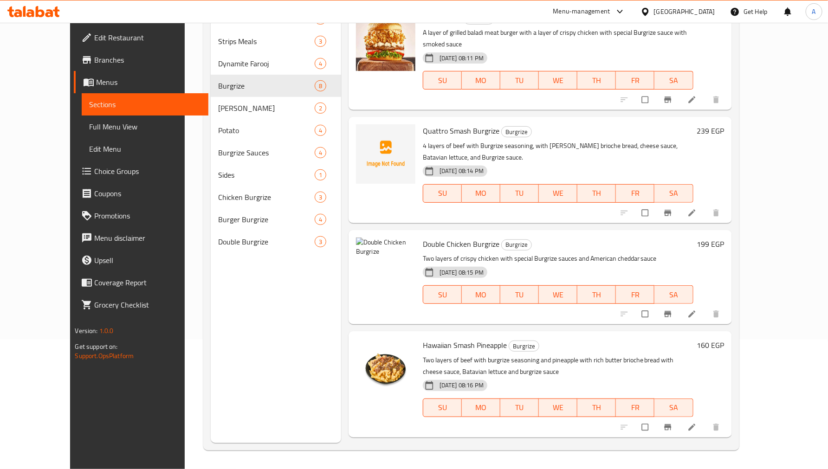
click at [425, 237] on span "Double Chicken Burgrize" at bounding box center [461, 244] width 77 height 14
click at [277, 293] on div "Menu sections Premium Sandwich 3 Strips Meals 3 Dynamite Farooj 4 Burgrize 8 Ri…" at bounding box center [276, 208] width 130 height 469
click at [371, 249] on div at bounding box center [385, 266] width 59 height 59
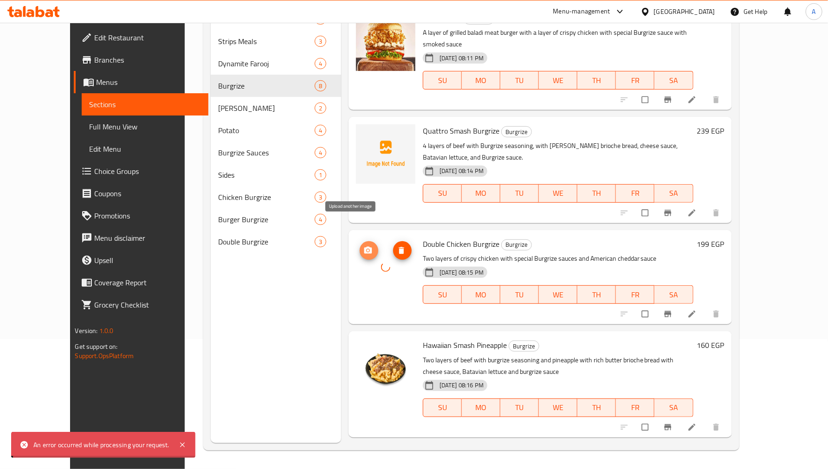
click at [364, 246] on icon "upload picture" at bounding box center [368, 249] width 8 height 7
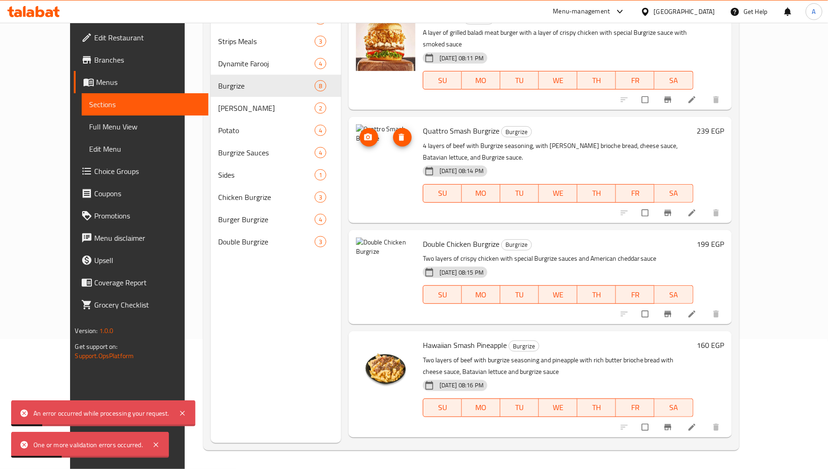
click at [358, 158] on img at bounding box center [385, 153] width 59 height 59
click at [397, 133] on icon "delete image" at bounding box center [401, 137] width 9 height 9
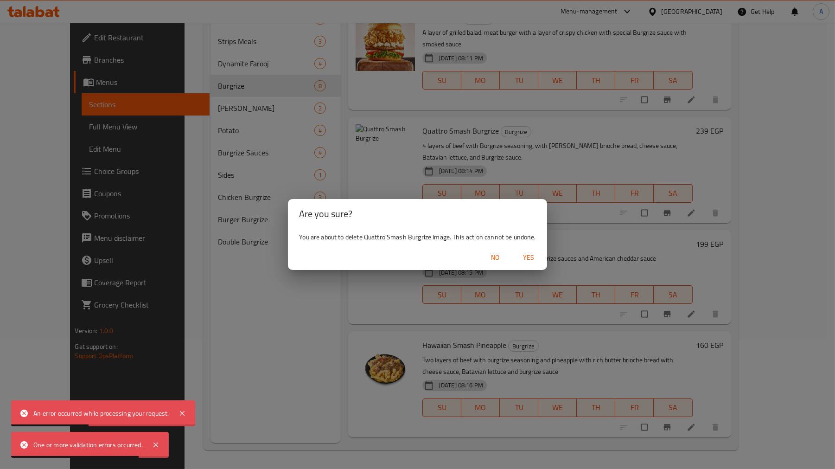
click at [523, 259] on span "Yes" at bounding box center [529, 258] width 22 height 12
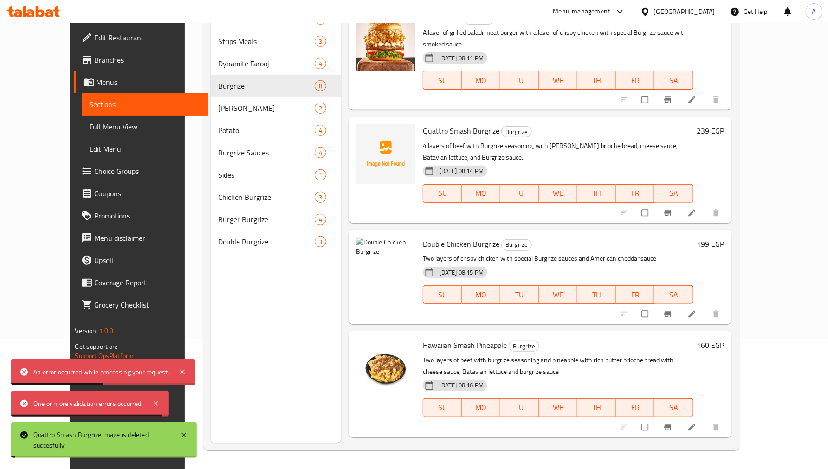
click at [310, 320] on div "Menu sections Premium Sandwich 3 Strips Meals 3 Dynamite Farooj 4 Burgrize 8 Ri…" at bounding box center [276, 208] width 130 height 469
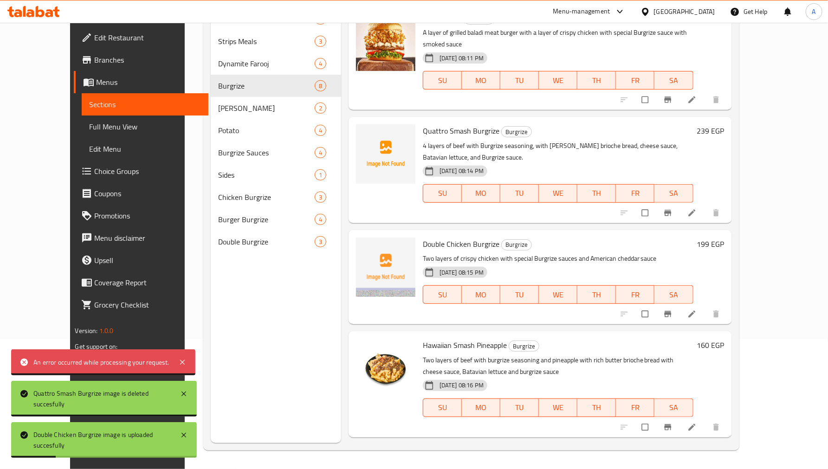
click at [309, 293] on div "Menu sections Premium Sandwich 3 Strips Meals 3 Dynamite Farooj 4 Burgrize 8 Ri…" at bounding box center [276, 208] width 130 height 469
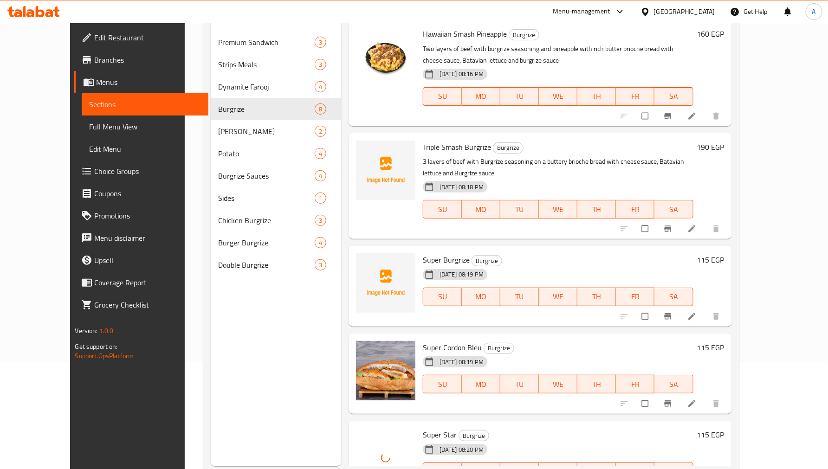
scroll to position [130, 0]
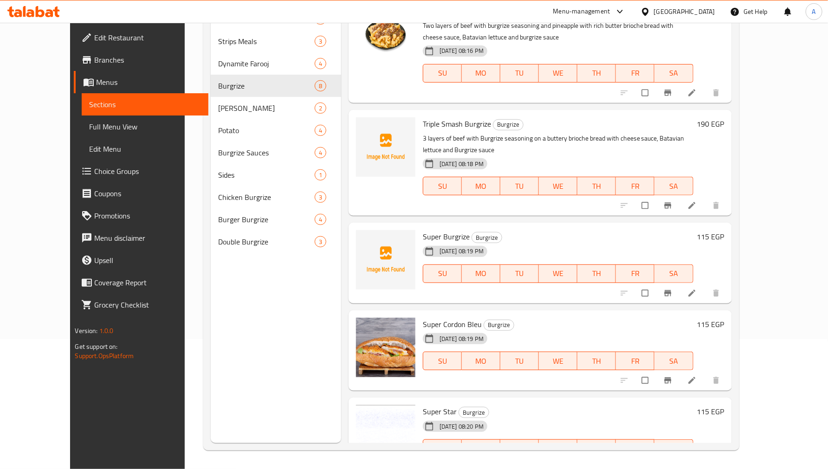
click at [502, 270] on div "Menu items Add Sort Manage items Mix Burgrize Burgrize A layer of grilled balad…" at bounding box center [536, 208] width 391 height 469
click at [473, 355] on div "Super Cordon Bleu Burgrize 28-09-2025 08:19 PM SU MO TU WE TH FR SA 115 EGP" at bounding box center [539, 350] width 383 height 81
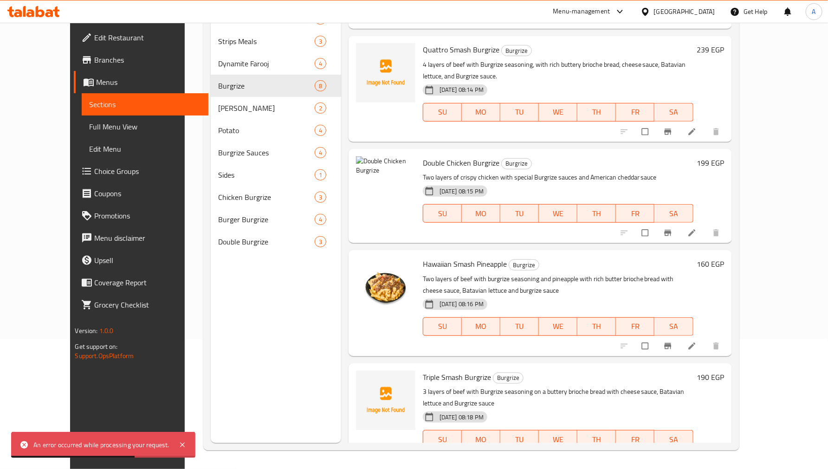
scroll to position [77, 0]
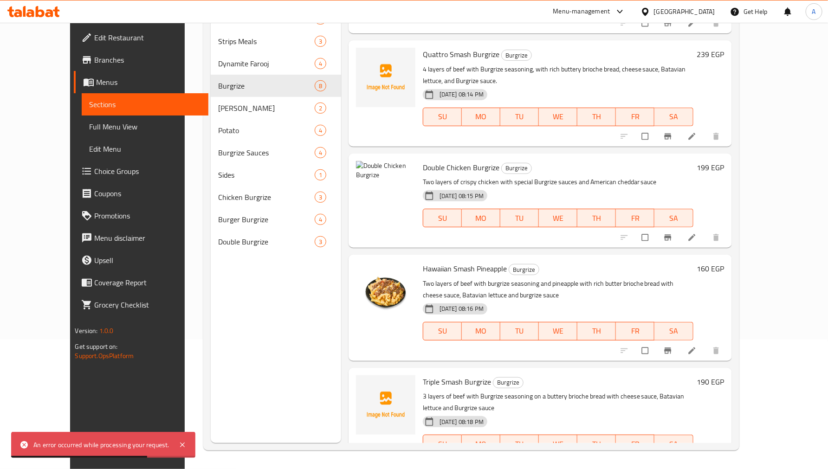
click at [426, 160] on span "Double Chicken Burgrize" at bounding box center [461, 167] width 77 height 14
copy h6 "Double Chicken Burgrize"
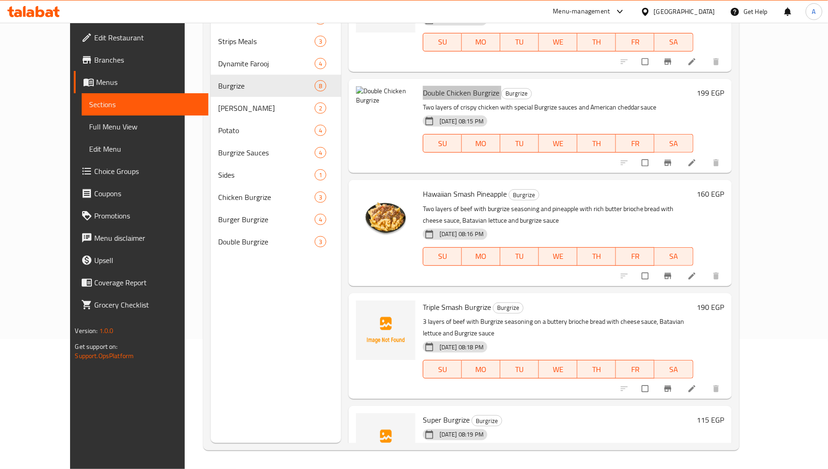
scroll to position [334, 0]
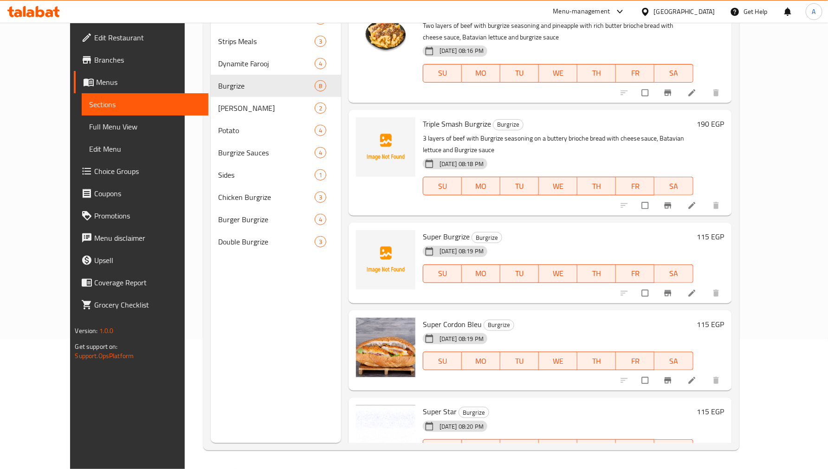
click at [423, 404] on span "Super Star" at bounding box center [440, 411] width 34 height 14
click at [424, 404] on span "Super Star" at bounding box center [440, 411] width 34 height 14
click at [432, 404] on span "Super Star" at bounding box center [440, 411] width 34 height 14
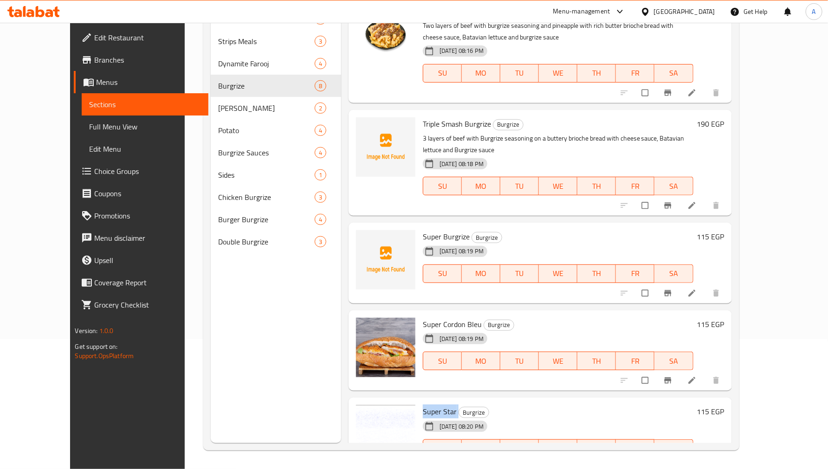
click at [432, 404] on span "Super Star" at bounding box center [440, 411] width 34 height 14
copy h6 "Super Star"
click at [516, 361] on div "Menu items Add Sort Manage items Mix Burgrize Burgrize A layer of grilled balad…" at bounding box center [536, 208] width 391 height 469
click at [518, 405] on h6 "Super Star Burgrize" at bounding box center [558, 411] width 270 height 13
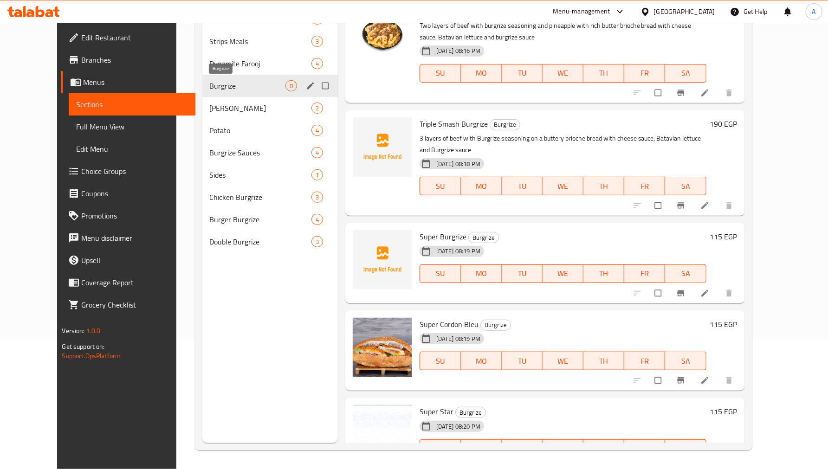
click at [211, 81] on span "Burgrize" at bounding box center [248, 85] width 76 height 11
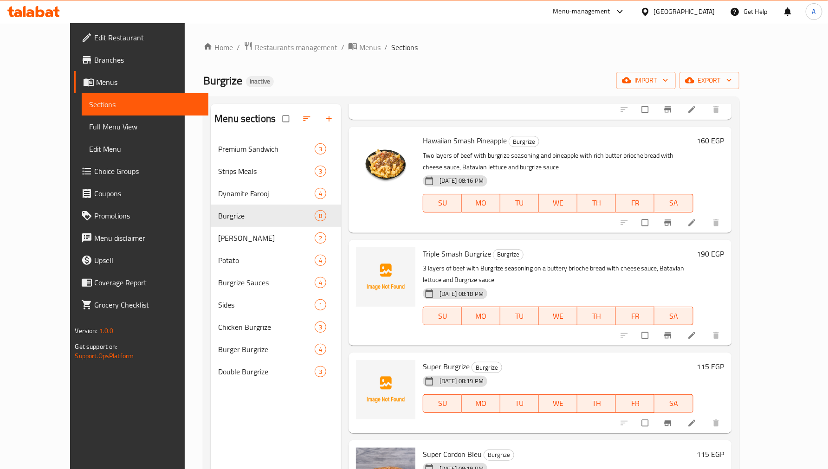
scroll to position [130, 0]
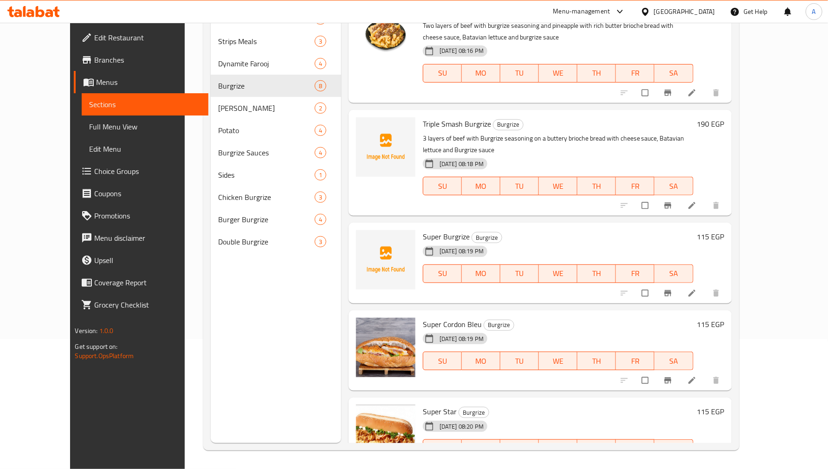
click at [518, 417] on div "28-09-2025 08:20 PM SU MO TU WE TH FR SA" at bounding box center [558, 442] width 278 height 50
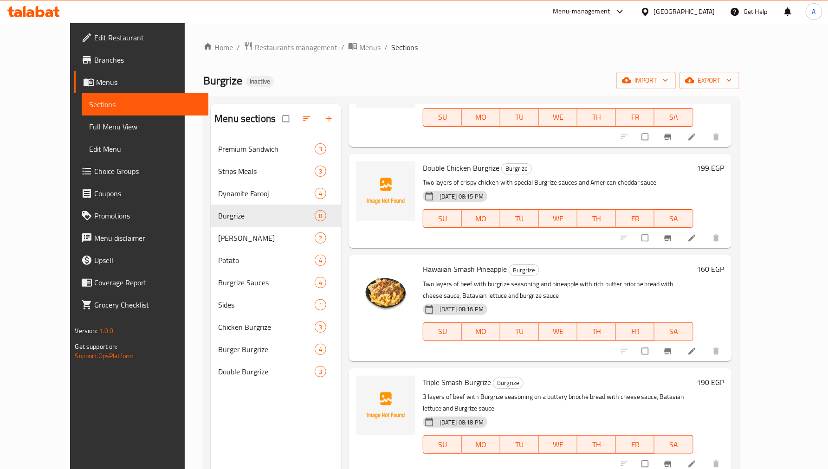
scroll to position [51, 0]
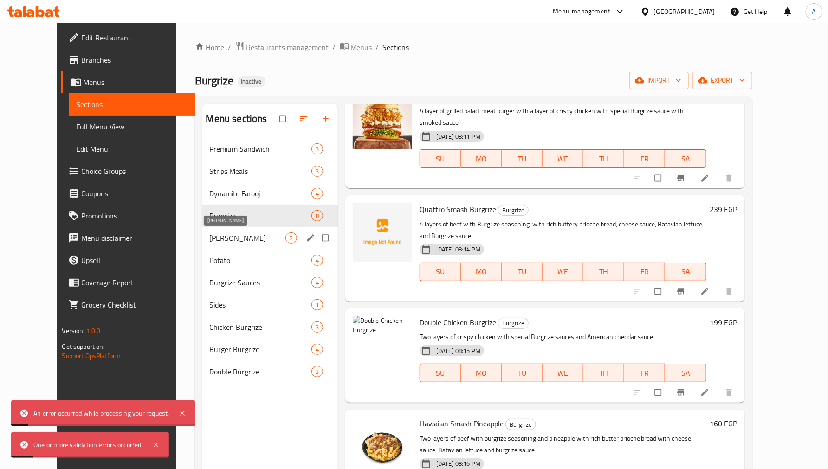
click at [239, 240] on span "Rizo Burgrize" at bounding box center [248, 237] width 76 height 11
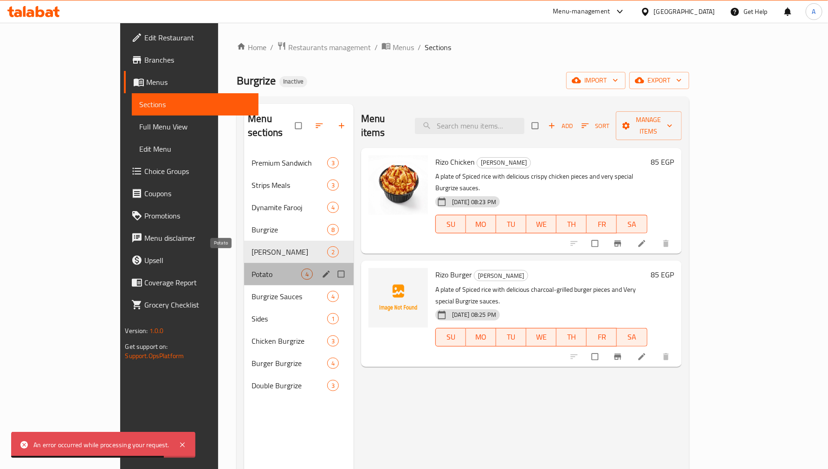
click at [251, 269] on span "Potato" at bounding box center [275, 274] width 49 height 11
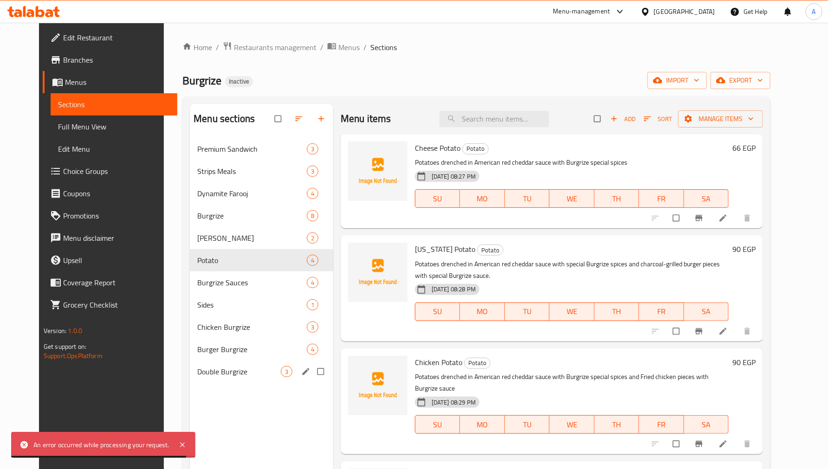
scroll to position [130, 0]
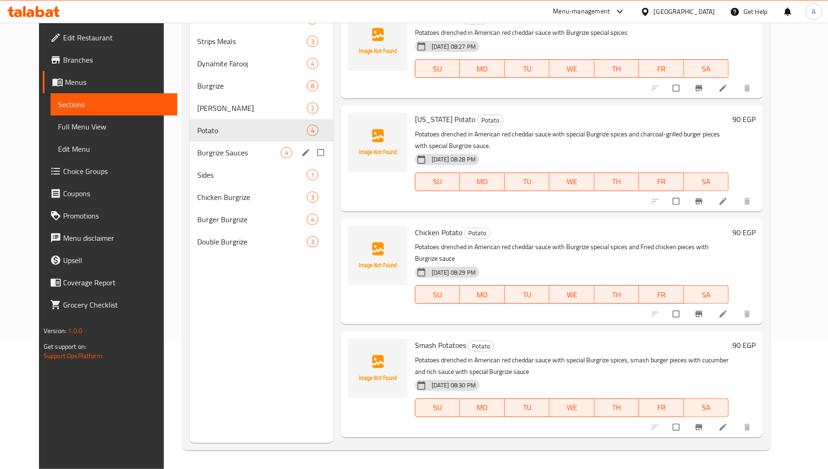
click at [197, 156] on span "Burgrize Sauces" at bounding box center [238, 152] width 83 height 11
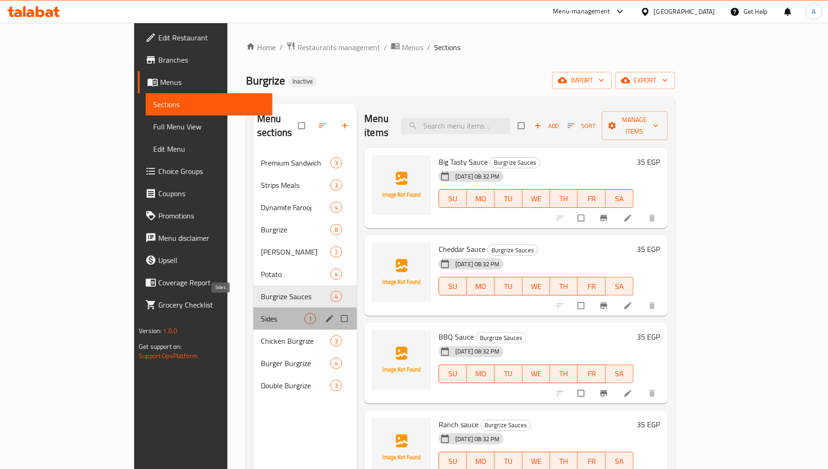
click at [261, 313] on span "Sides" at bounding box center [283, 318] width 44 height 11
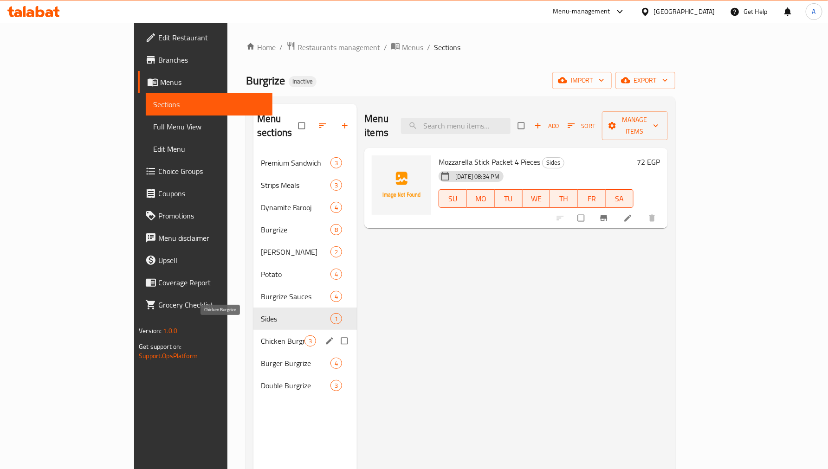
click at [253, 330] on div "Chicken Burgrize 3" at bounding box center [304, 341] width 103 height 22
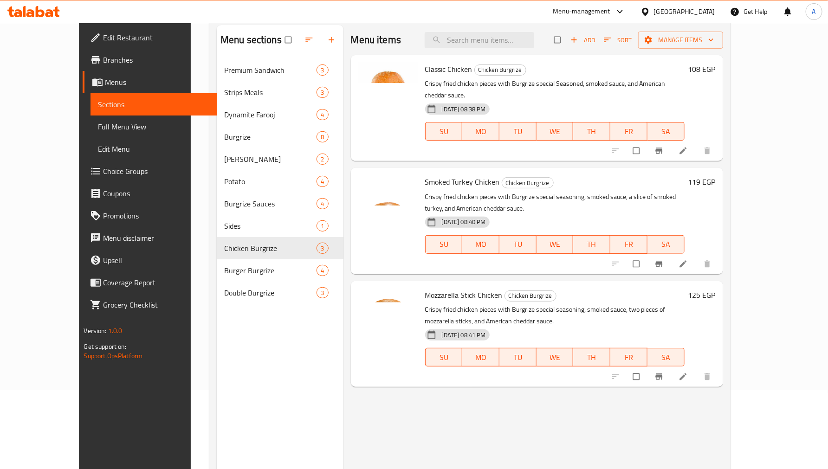
scroll to position [103, 0]
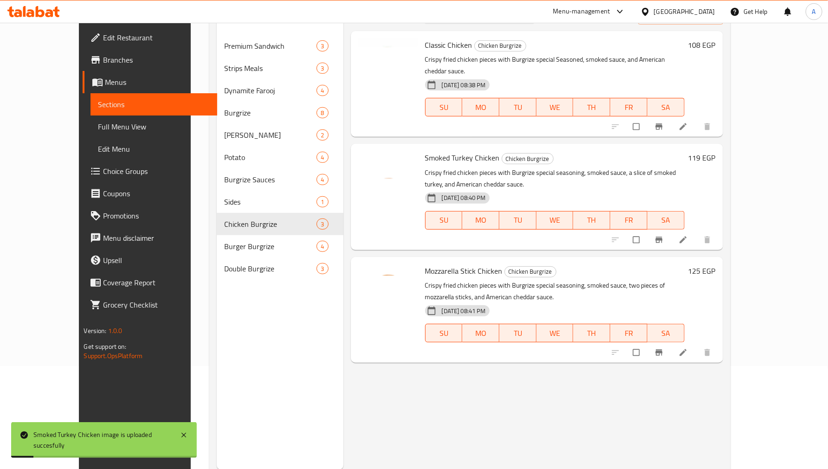
click at [581, 264] on h6 "Mozzarella Stick Chicken Chicken Burgrize" at bounding box center [554, 270] width 259 height 13
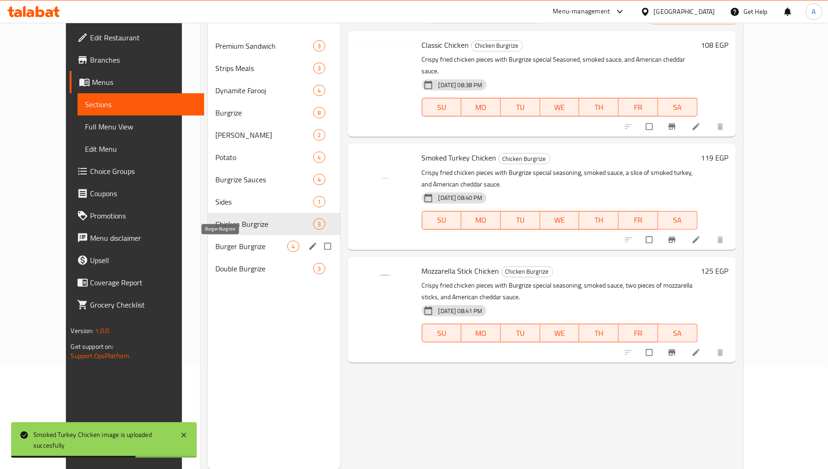
click at [219, 247] on span "Burger Burgrize" at bounding box center [251, 246] width 72 height 11
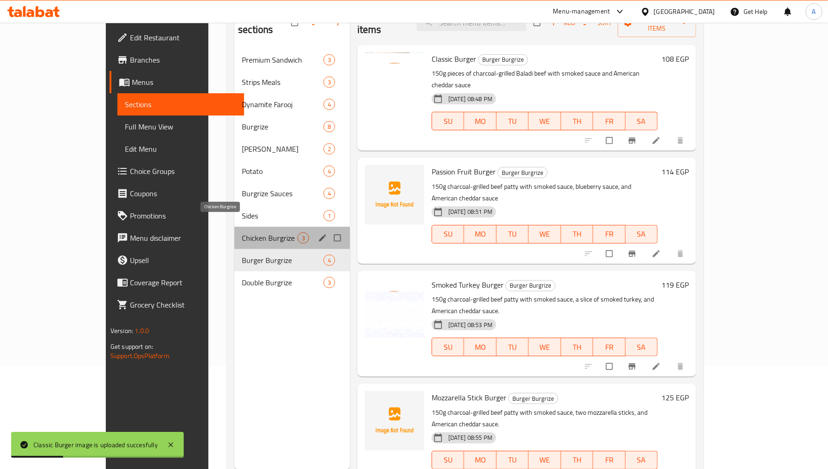
click at [242, 232] on span "Chicken Burgrize" at bounding box center [270, 237] width 56 height 11
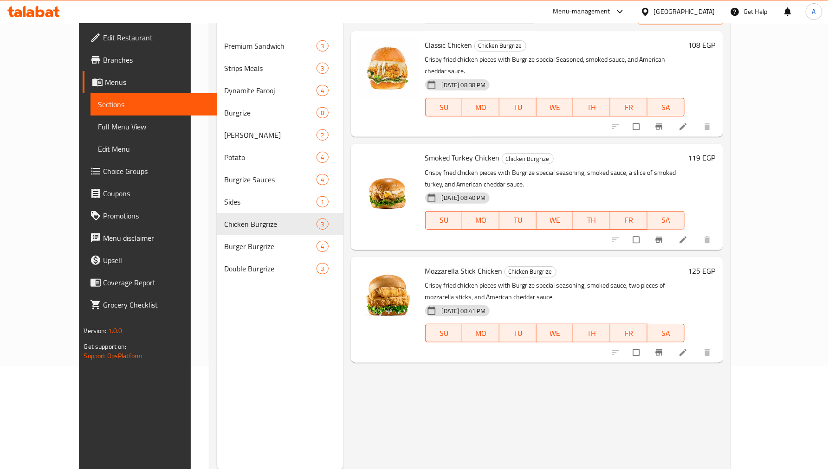
click at [420, 405] on div "Menu items Add Sort Manage items Classic Chicken Chicken Burgrize Crispy fried …" at bounding box center [532, 235] width 379 height 469
click at [385, 288] on img at bounding box center [387, 293] width 59 height 59
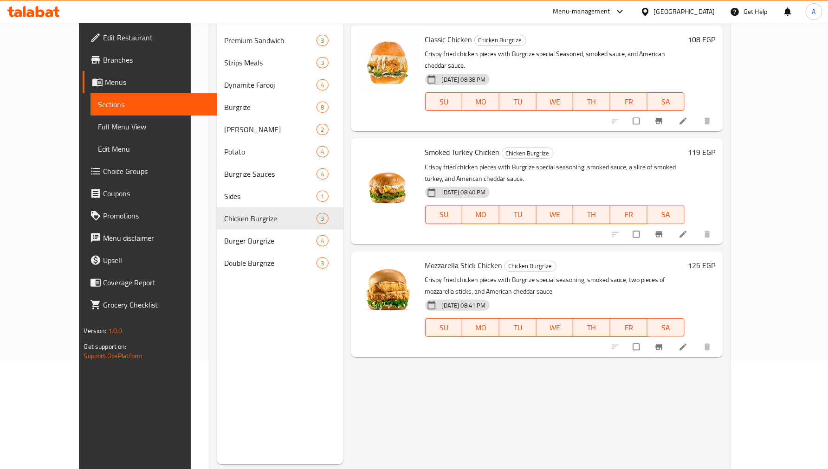
scroll to position [130, 0]
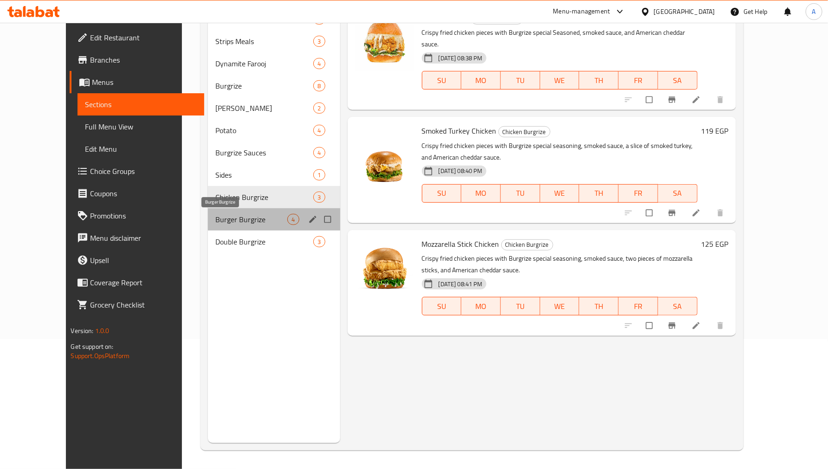
click at [215, 224] on span "Burger Burgrize" at bounding box center [251, 219] width 72 height 11
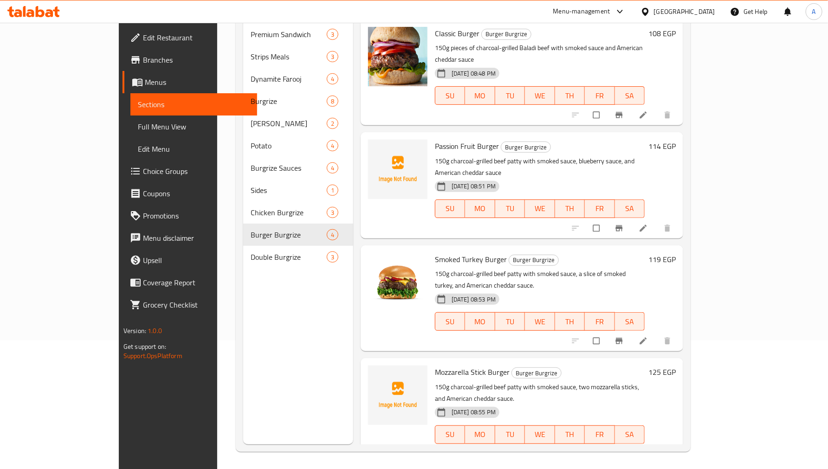
scroll to position [130, 0]
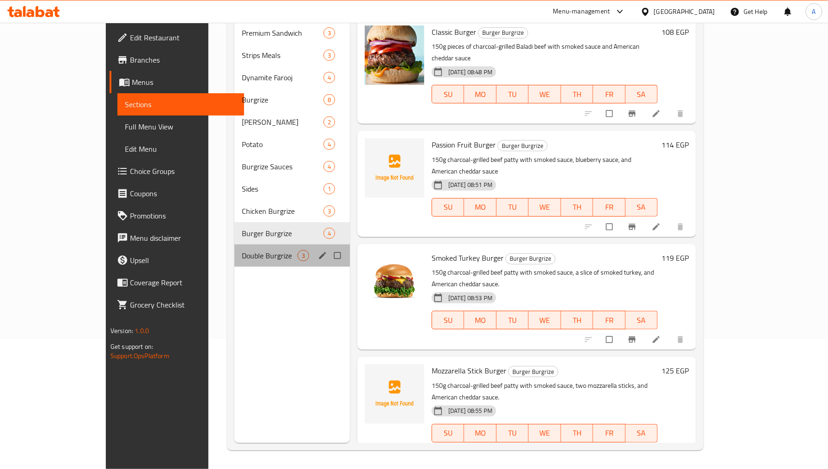
click at [237, 248] on div "Double Burgrize 3" at bounding box center [291, 255] width 115 height 22
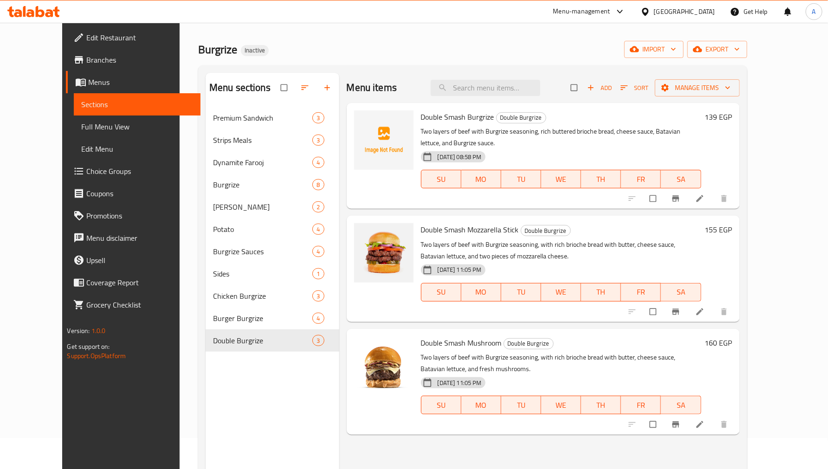
scroll to position [26, 0]
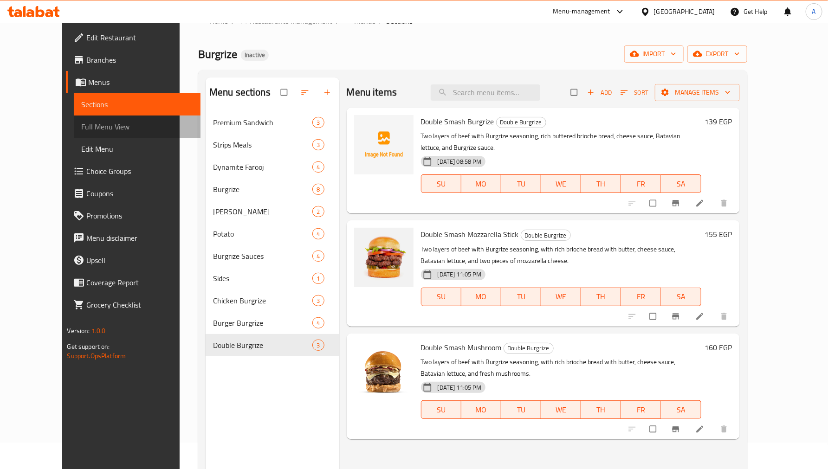
click at [74, 133] on link "Full Menu View" at bounding box center [137, 126] width 127 height 22
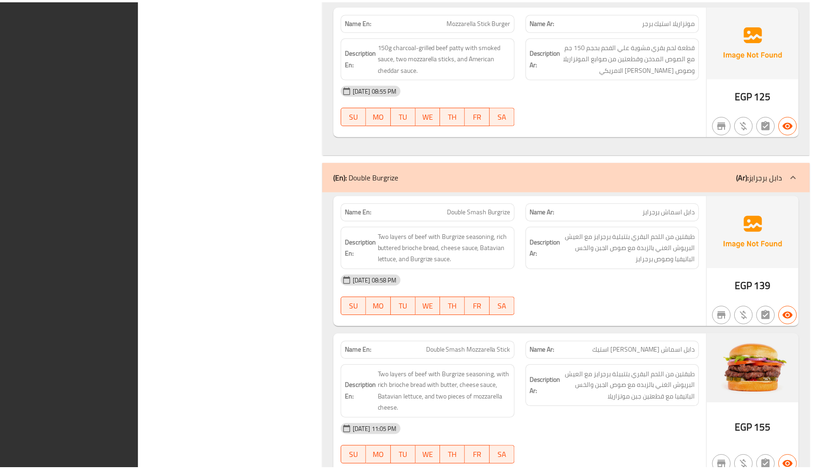
scroll to position [5418, 0]
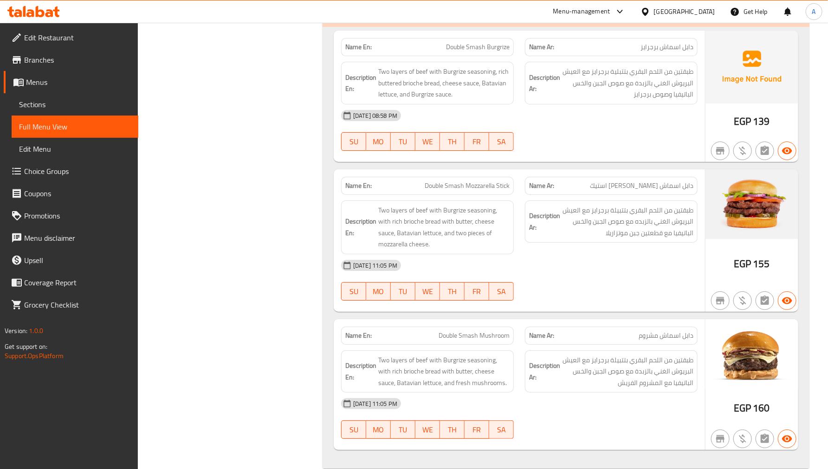
click at [65, 104] on span "Sections" at bounding box center [75, 104] width 112 height 11
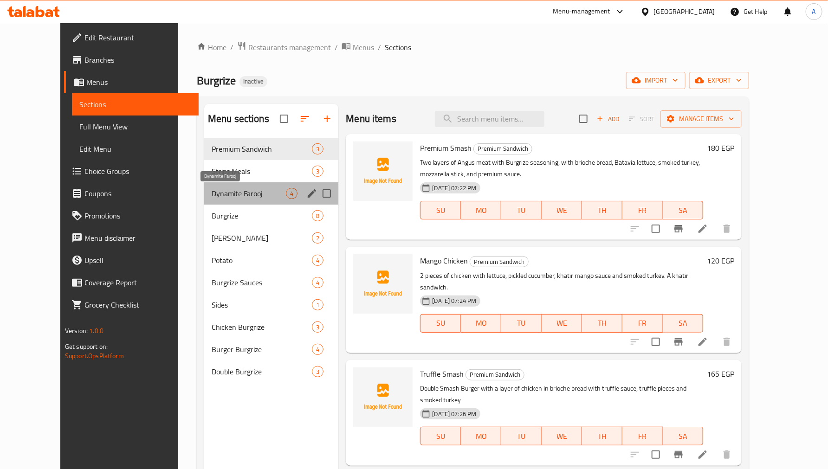
click at [225, 197] on span "Dynamite Farooj" at bounding box center [249, 193] width 74 height 11
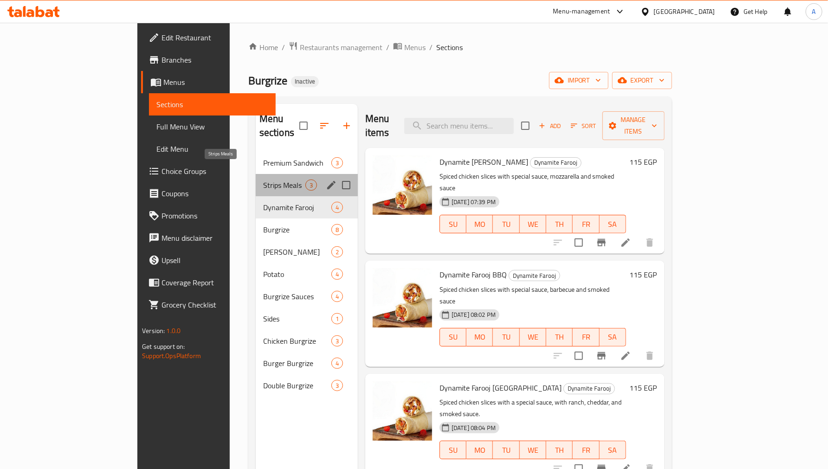
click at [263, 180] on span "Strips Meals" at bounding box center [284, 185] width 42 height 11
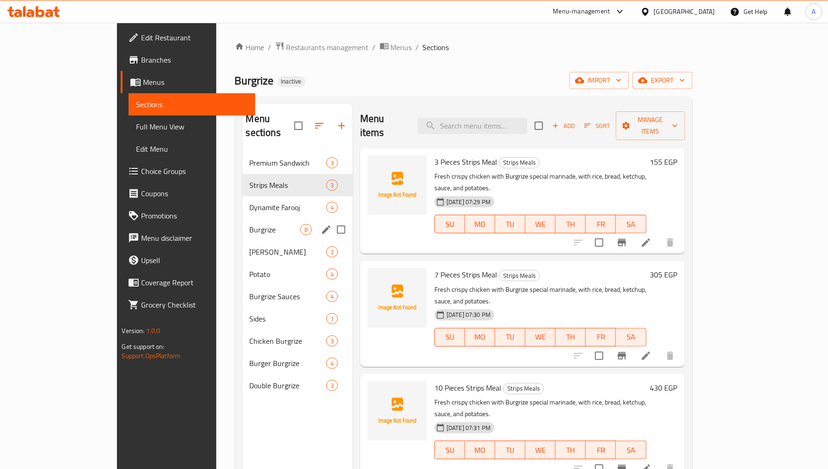
click at [242, 241] on div "Rizo Burgrize 2" at bounding box center [297, 252] width 110 height 22
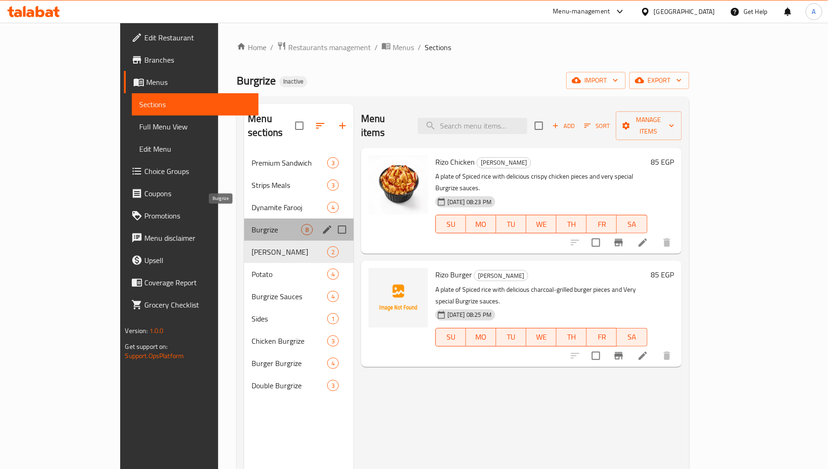
click at [251, 224] on span "Burgrize" at bounding box center [275, 229] width 49 height 11
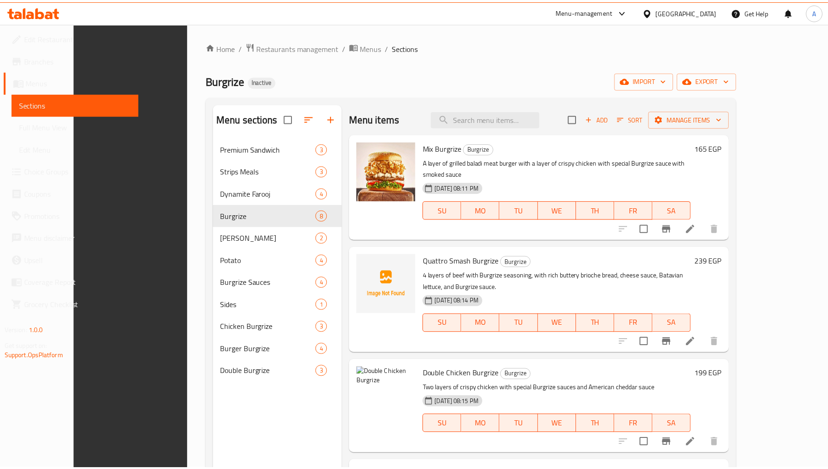
scroll to position [130, 0]
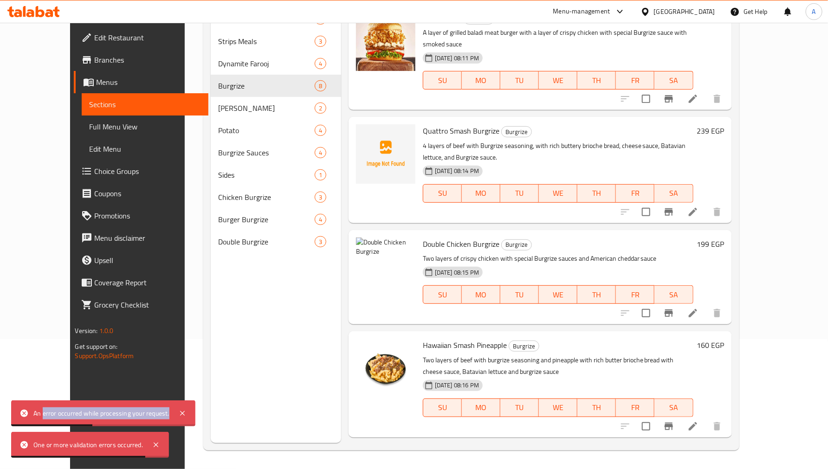
drag, startPoint x: 44, startPoint y: 413, endPoint x: 172, endPoint y: 414, distance: 128.5
click at [172, 414] on div "An error occurred while processing your request." at bounding box center [103, 413] width 184 height 26
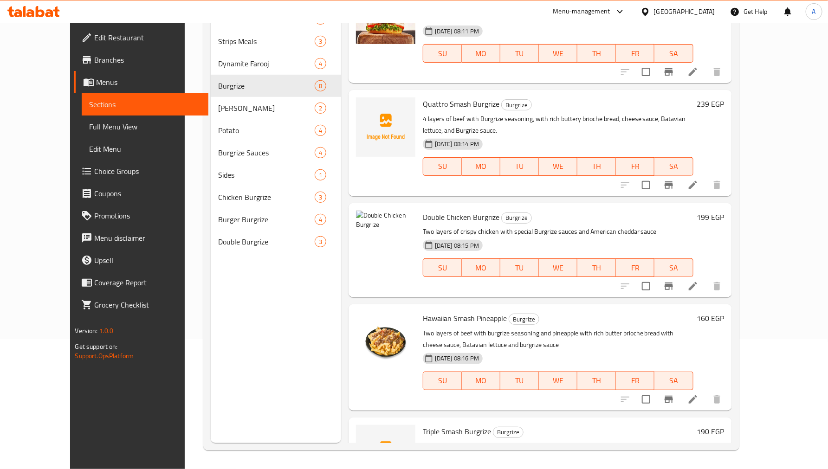
scroll to position [51, 0]
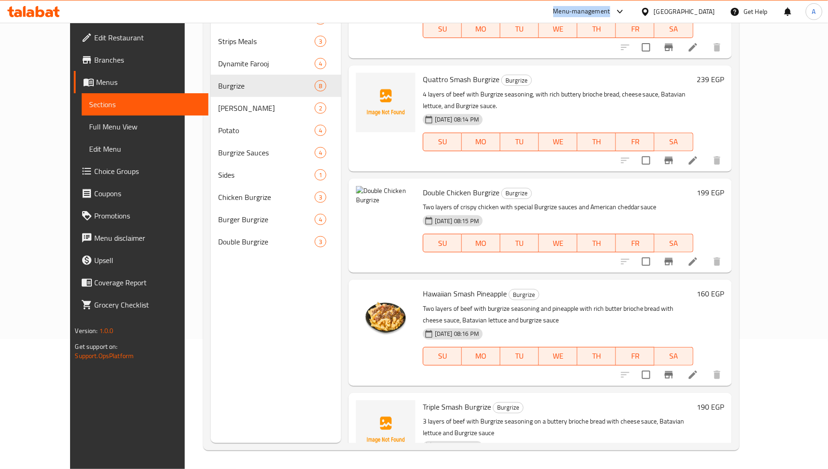
drag, startPoint x: 699, startPoint y: 14, endPoint x: 313, endPoint y: 40, distance: 386.8
click at [452, 22] on div "Menu-management Egypt Get Help A" at bounding box center [414, 11] width 828 height 23
click at [94, 32] on span "Edit Restaurant" at bounding box center [147, 37] width 107 height 11
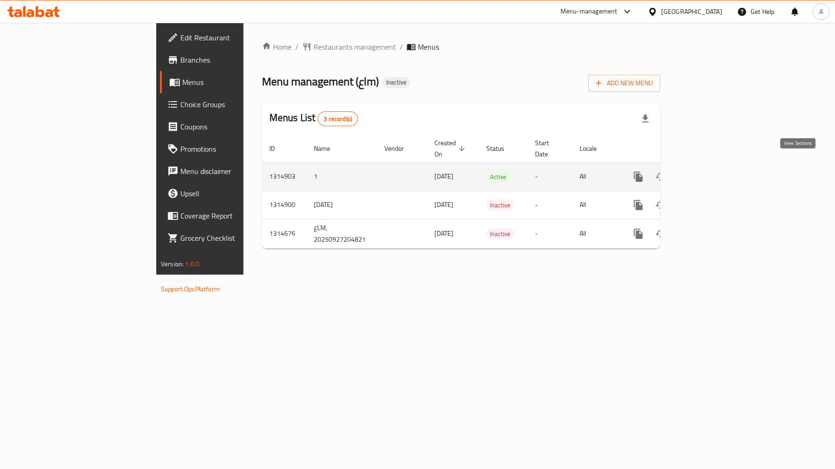
click at [711, 171] on icon "enhanced table" at bounding box center [705, 176] width 11 height 11
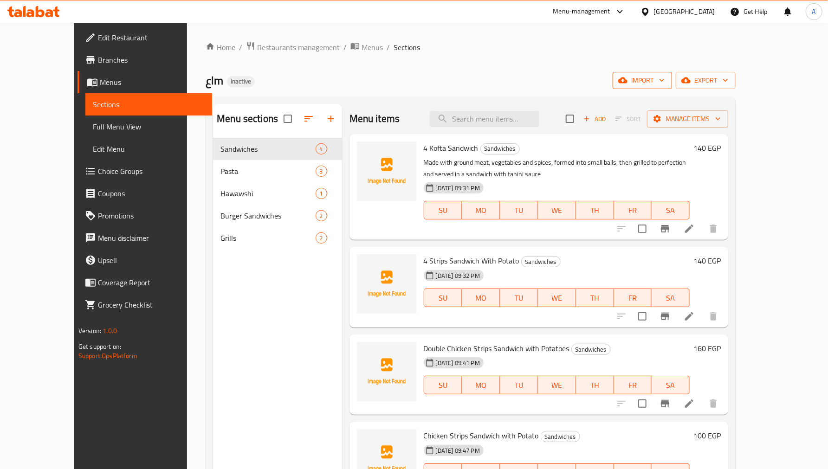
click at [672, 72] on button "import" at bounding box center [641, 80] width 59 height 17
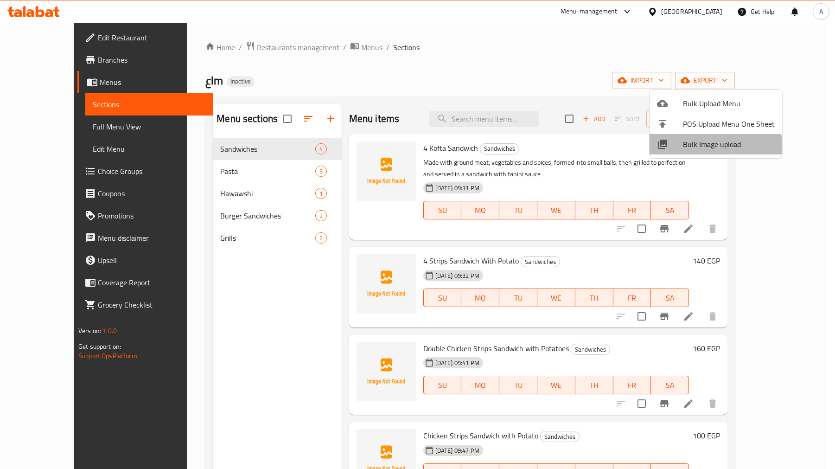
click at [695, 146] on span "Bulk Image upload" at bounding box center [729, 144] width 92 height 11
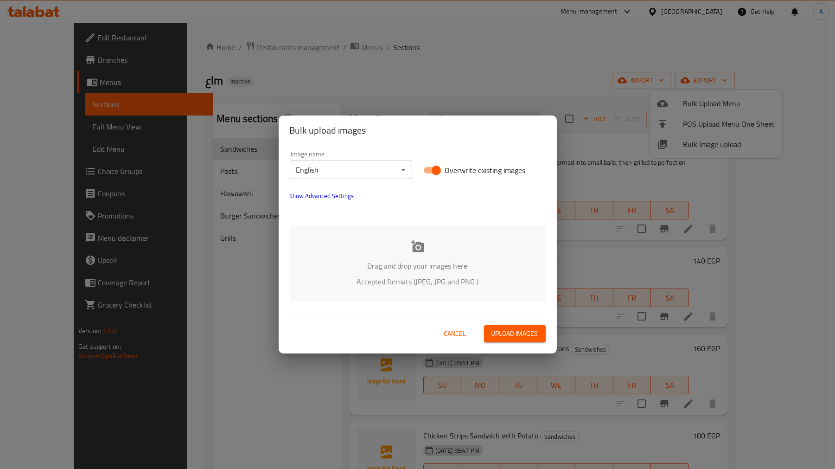
drag, startPoint x: 418, startPoint y: 247, endPoint x: 413, endPoint y: 247, distance: 5.1
click at [417, 247] on icon at bounding box center [417, 246] width 13 height 12
click at [375, 169] on body "​ Menu-management [GEOGRAPHIC_DATA] Get Help A Edit Restaurant Branches Menus S…" at bounding box center [417, 246] width 835 height 446
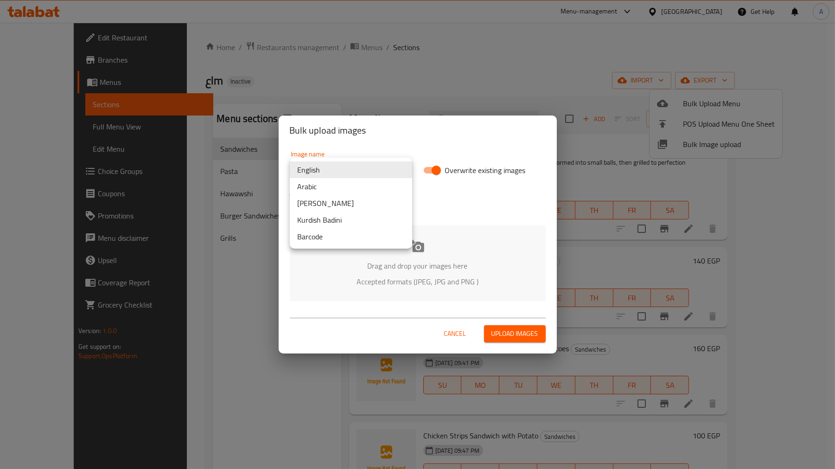
click at [325, 188] on li "Arabic" at bounding box center [351, 186] width 122 height 17
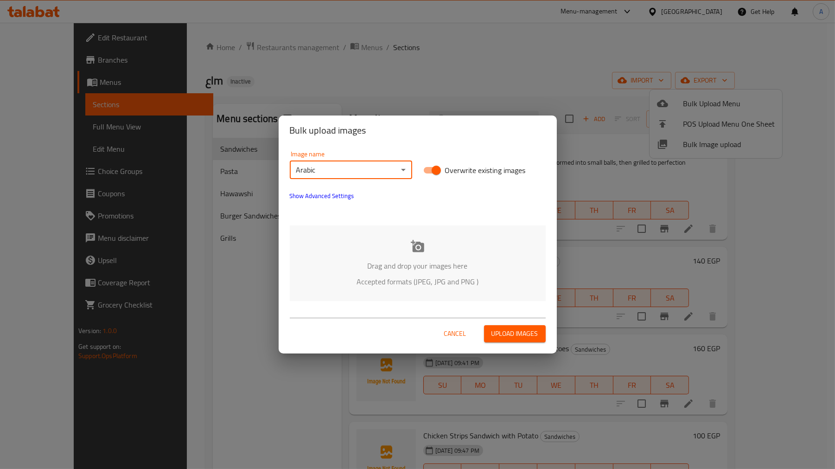
click at [413, 254] on div "Drag and drop your images here Accepted formats (JPEG, JPG and PNG )" at bounding box center [418, 263] width 256 height 76
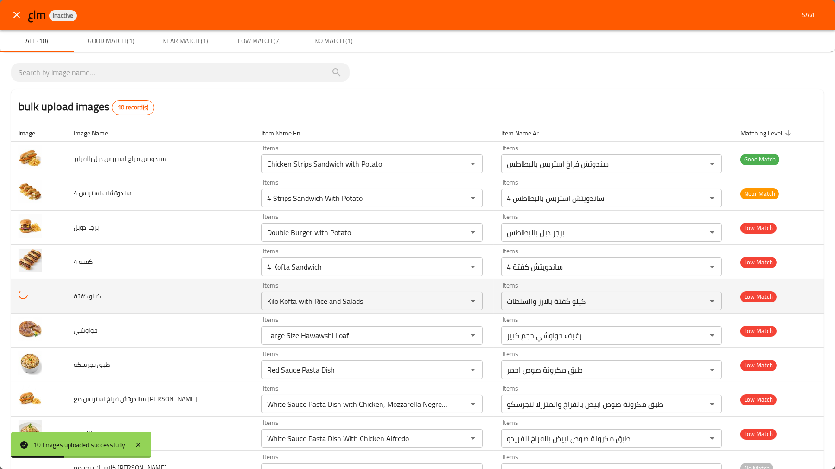
click at [170, 303] on td "كيلو كفتة" at bounding box center [160, 296] width 188 height 34
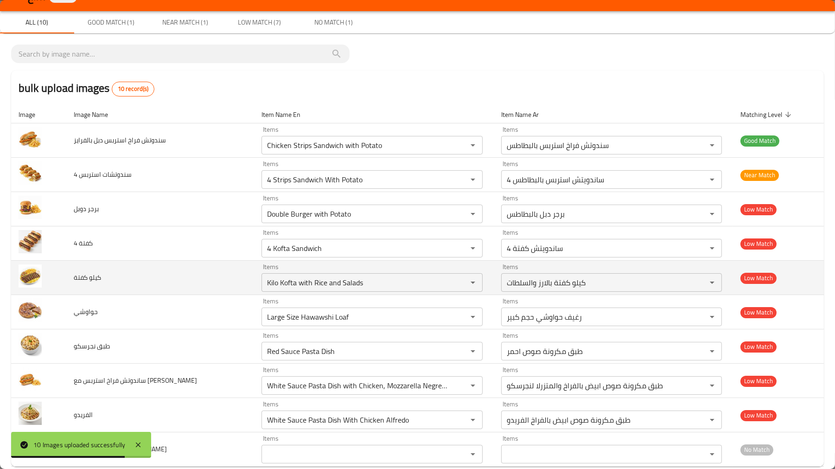
scroll to position [35, 0]
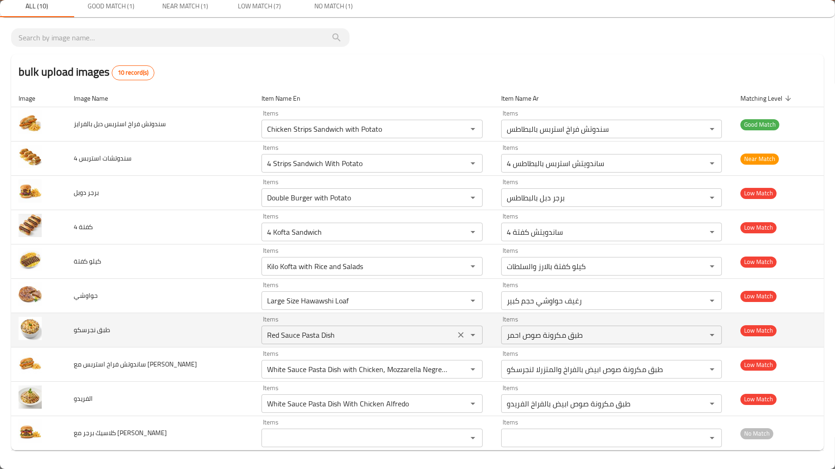
drag, startPoint x: 316, startPoint y: 341, endPoint x: 250, endPoint y: 339, distance: 66.9
click at [262, 339] on div "Red Sauce Pasta Dish Items" at bounding box center [372, 335] width 221 height 19
click at [264, 335] on نجرسكو "Red Sauce Pasta Dish" at bounding box center [358, 334] width 188 height 13
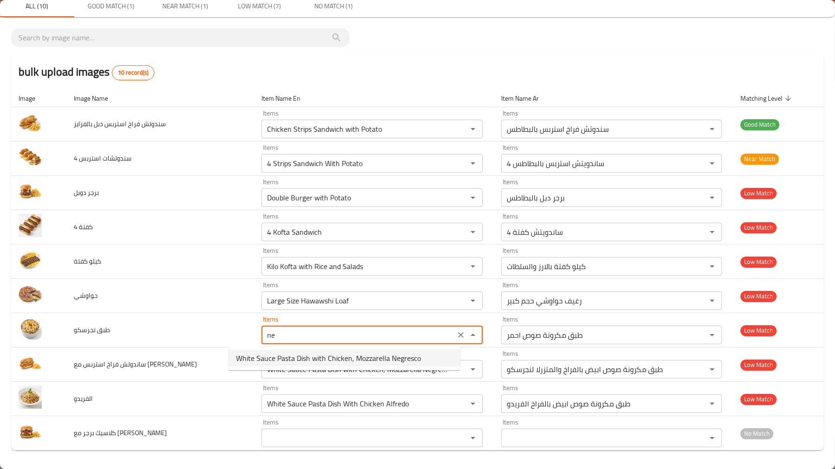
click at [433, 363] on نجرسكو-option-0 "White Sauce Pasta Dish with Chicken, Mozzarella Negresco" at bounding box center [345, 358] width 232 height 17
type نجرسكو "White Sauce Pasta Dish with Chicken, Mozzarella Negresco"
type نجرسكو-ar "طبق مكرونة صوص ابيض بالفراخ والمتزرلا لنجرسكو"
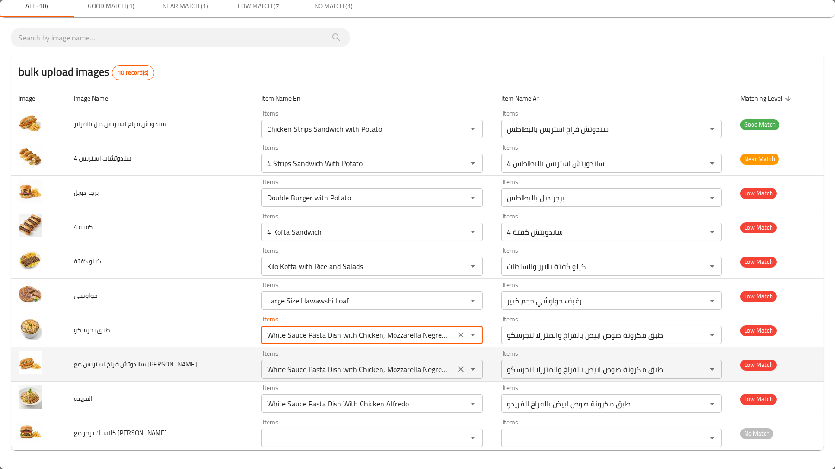
type نجرسكو "White Sauce Pasta Dish with Chicken, Mozzarella Negresco"
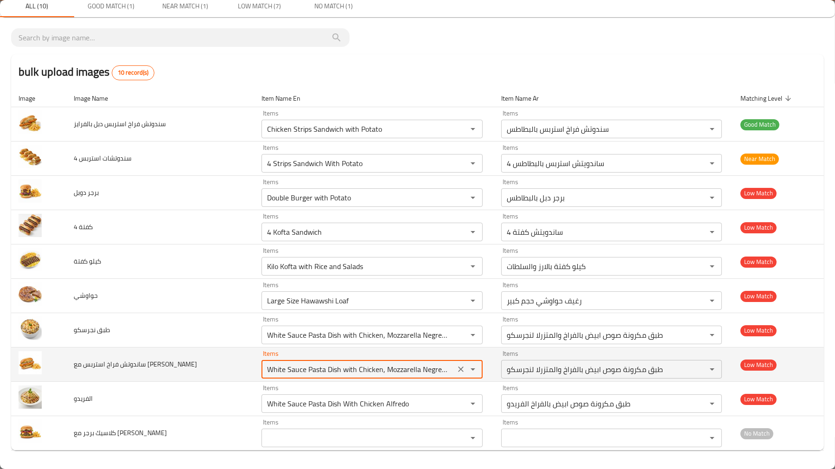
click at [339, 367] on فرايز "White Sauce Pasta Dish with Chicken, Mozzarella Negresco" at bounding box center [358, 369] width 188 height 13
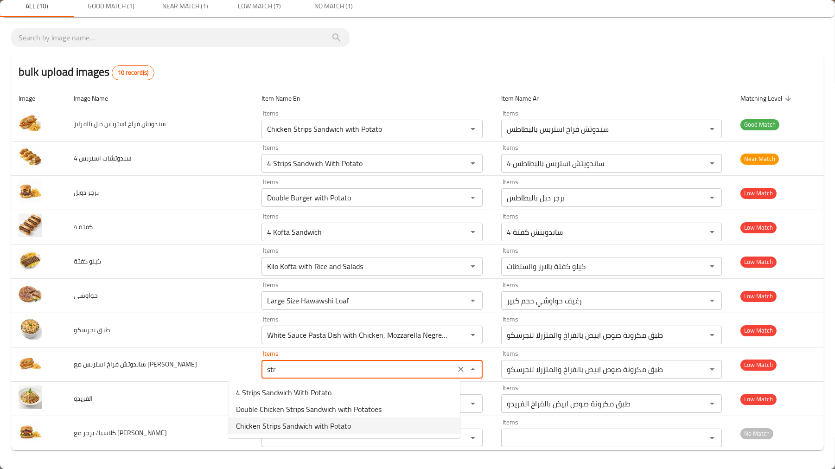
click at [374, 424] on فرايز-option-2 "Chicken Strips Sandwich with Potato" at bounding box center [345, 425] width 232 height 17
type فرايز "Chicken Strips Sandwich with Potato"
type فرايز-ar "سندوتش فراخ استربس بالبطاطس"
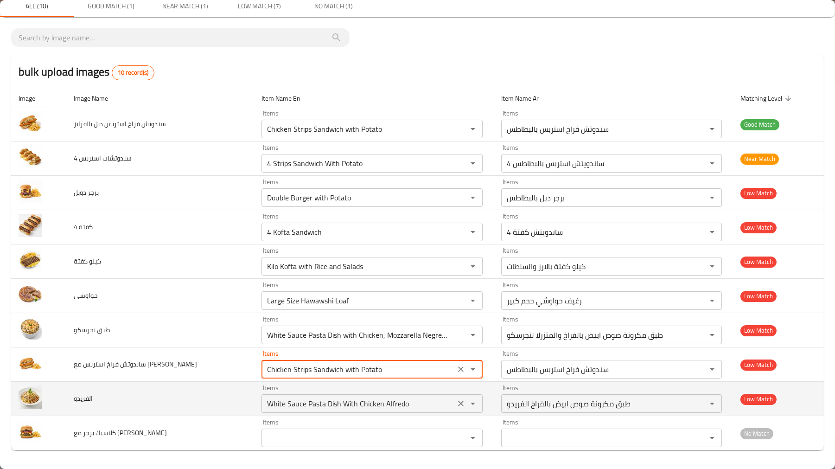
type فرايز "Chicken Strips Sandwich with Potato"
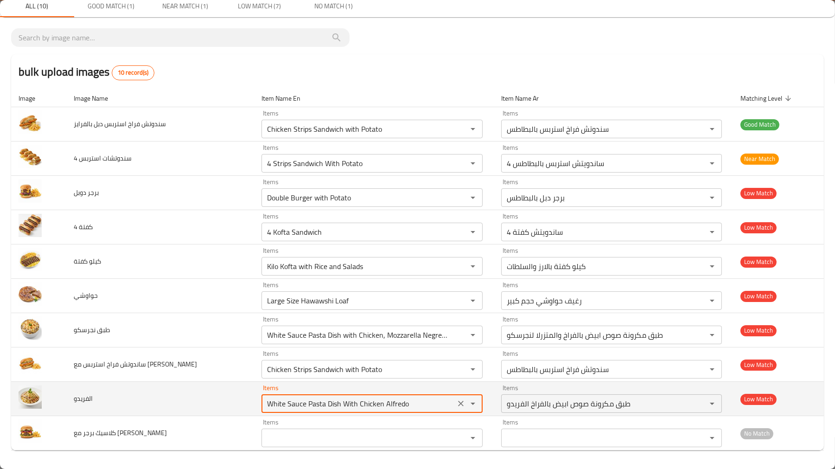
click at [339, 410] on input "White Sauce Pasta Dish With Chicken Alfredo" at bounding box center [358, 403] width 188 height 13
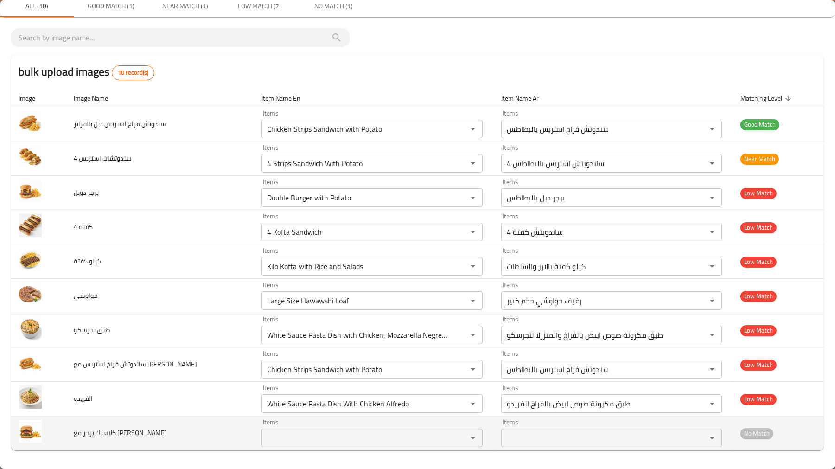
drag, startPoint x: 164, startPoint y: 439, endPoint x: 197, endPoint y: 436, distance: 33.5
click at [164, 439] on td "كلاسيك برجر مع [PERSON_NAME]" at bounding box center [160, 433] width 188 height 34
click at [294, 446] on div "Items" at bounding box center [372, 438] width 221 height 19
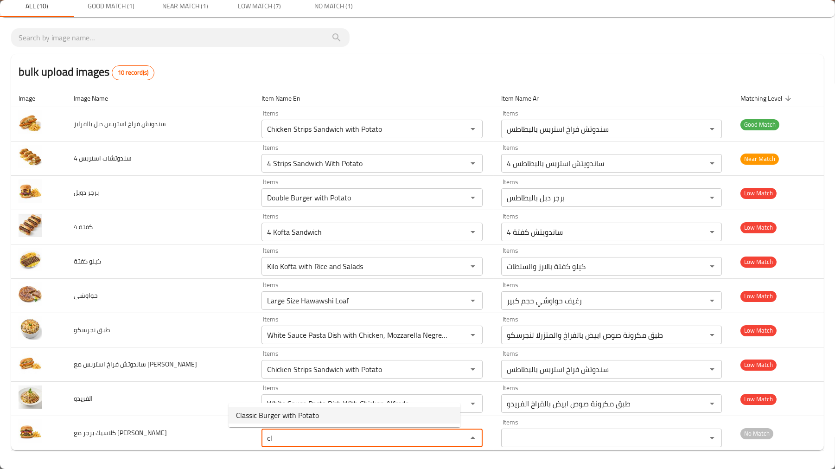
click at [302, 418] on span "Classic Burger with Potato" at bounding box center [277, 415] width 83 height 11
type فرايز "Classic Burger with Potato"
type فرايز-ar "برجر كلاسك بالبطاطس"
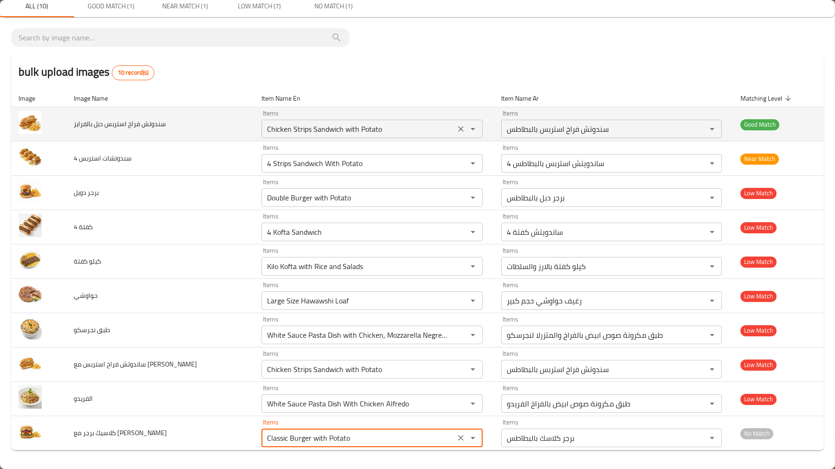
type فرايز "Classic Burger with Potato"
click at [373, 129] on بالفرايز "Chicken Strips Sandwich with Potato" at bounding box center [358, 128] width 188 height 13
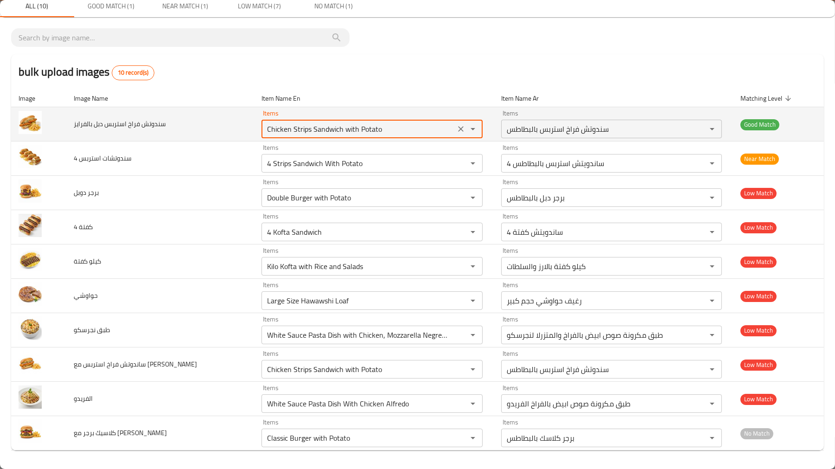
click at [373, 129] on بالفرايز "Chicken Strips Sandwich with Potato" at bounding box center [358, 128] width 188 height 13
click at [355, 128] on بالفرايز "Chicken Strips Sandwich with Potato" at bounding box center [358, 128] width 188 height 13
click at [266, 128] on بالفرايز "Chicken Strips Sandwich with Potato" at bounding box center [358, 128] width 188 height 13
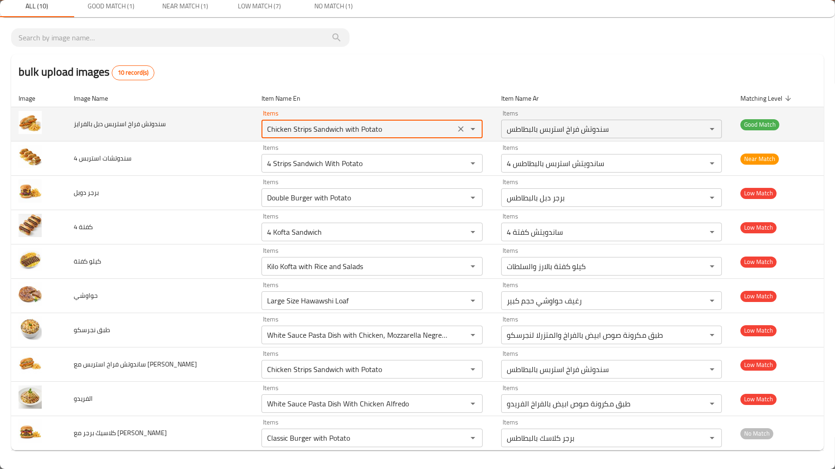
click at [266, 128] on بالفرايز "Chicken Strips Sandwich with Potato" at bounding box center [358, 128] width 188 height 13
paste بالفرايز "Strips"
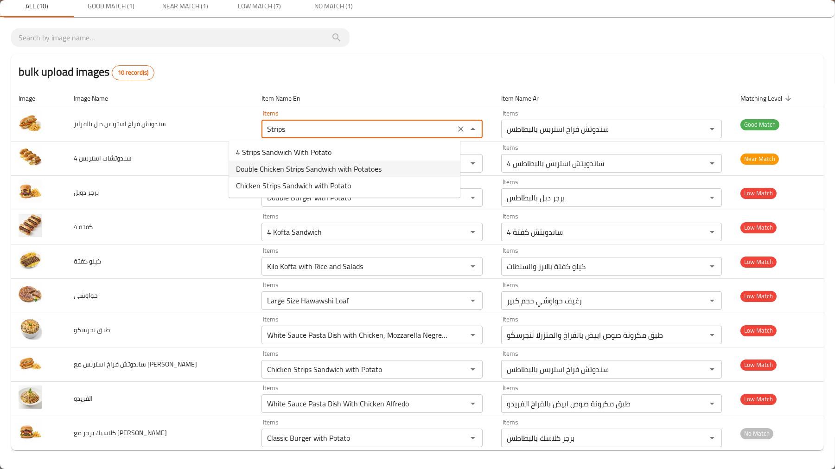
click at [283, 167] on span "Double Chicken Strips Sandwich with Potatoes" at bounding box center [309, 168] width 146 height 11
type بالفرايز "Double Chicken Strips Sandwich with Potatoes"
type بالفرايز-ar "سندوتش فراخ دوبل استربس بالبطاطس"
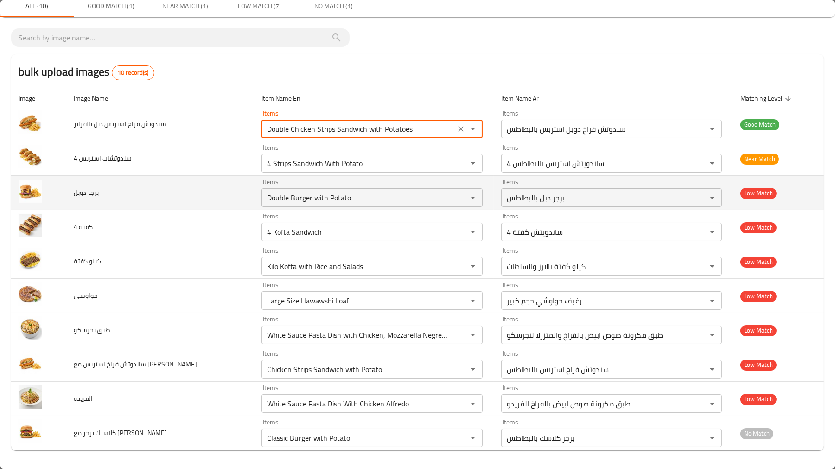
type بالفرايز "Double Chicken Strips Sandwich with Potatoes"
click at [186, 191] on td "برجر دوبل" at bounding box center [160, 193] width 188 height 34
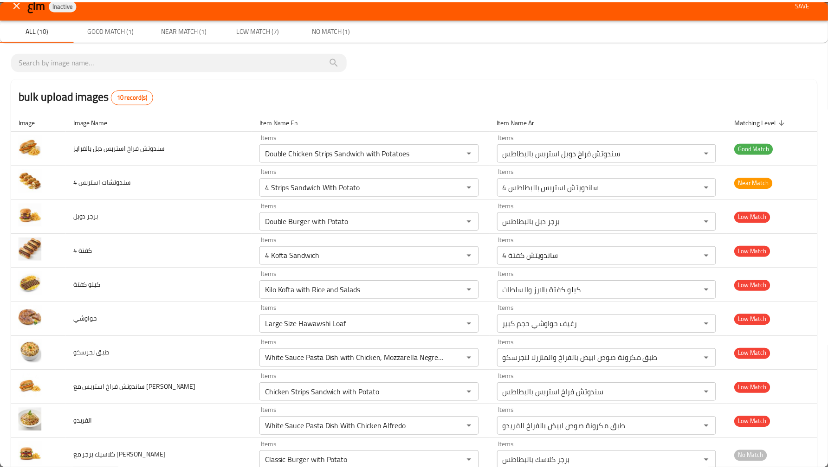
scroll to position [0, 0]
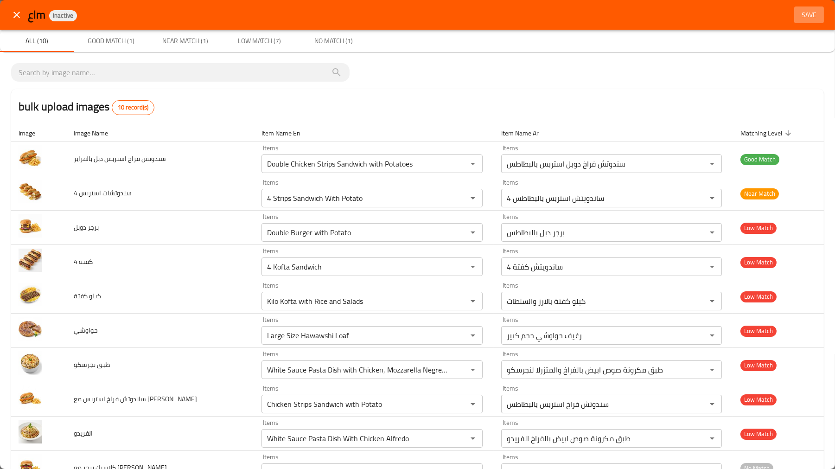
click at [798, 12] on span "Save" at bounding box center [809, 15] width 22 height 12
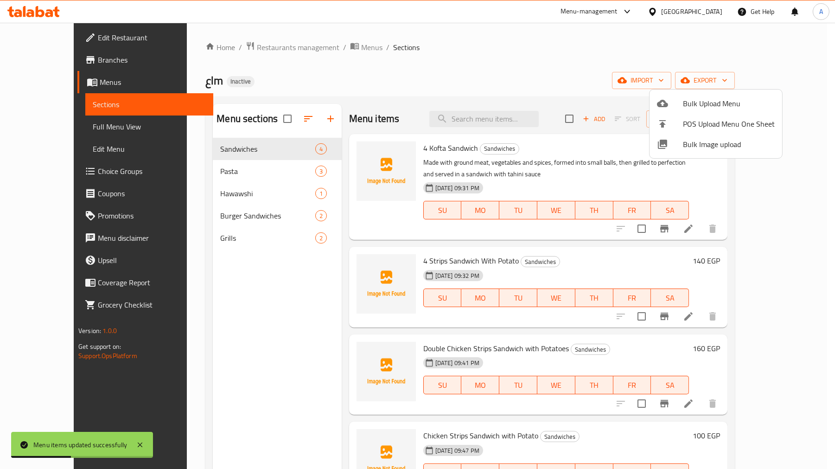
click at [200, 165] on div at bounding box center [417, 234] width 835 height 469
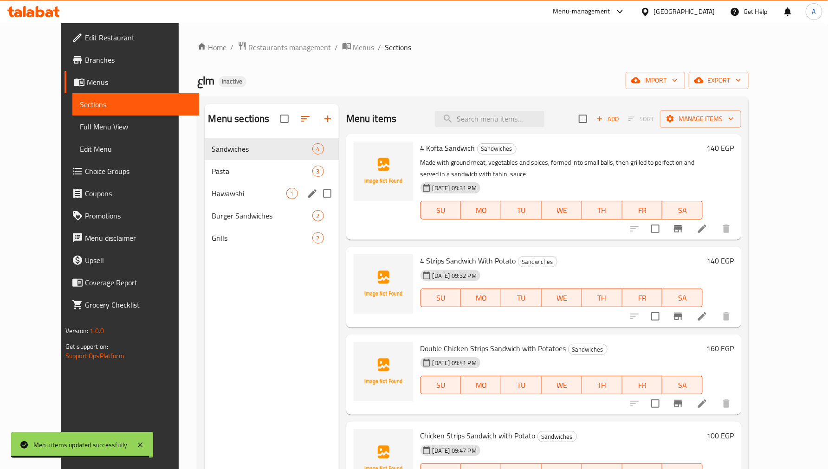
click at [212, 197] on span "Hawawshi" at bounding box center [249, 193] width 74 height 11
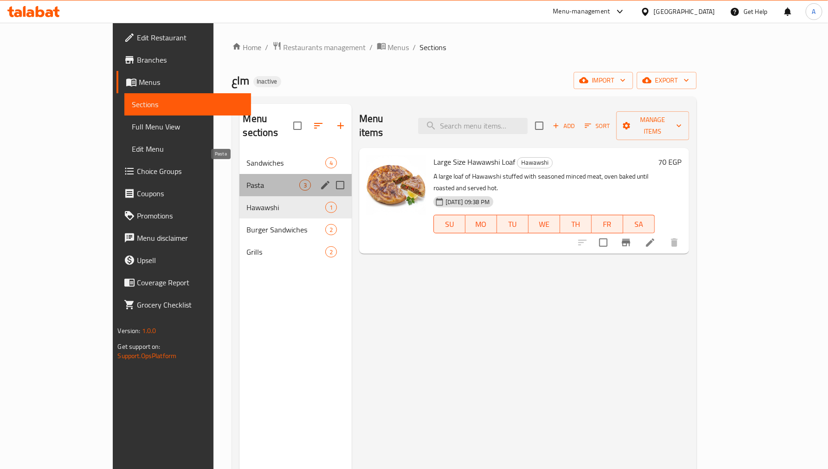
click at [247, 180] on span "Pasta" at bounding box center [273, 185] width 52 height 11
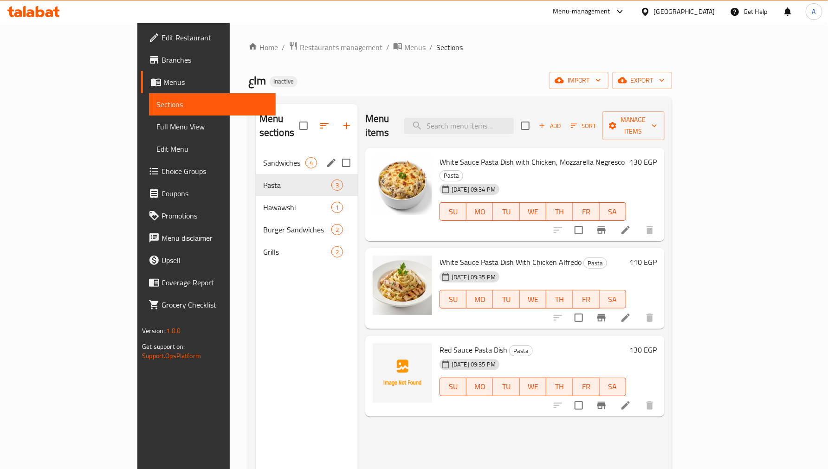
click at [256, 152] on div "Sandwiches 4" at bounding box center [307, 163] width 102 height 22
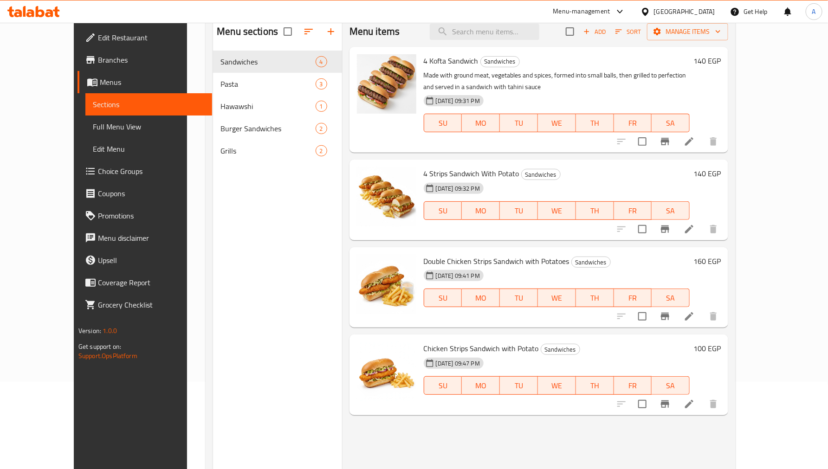
scroll to position [130, 0]
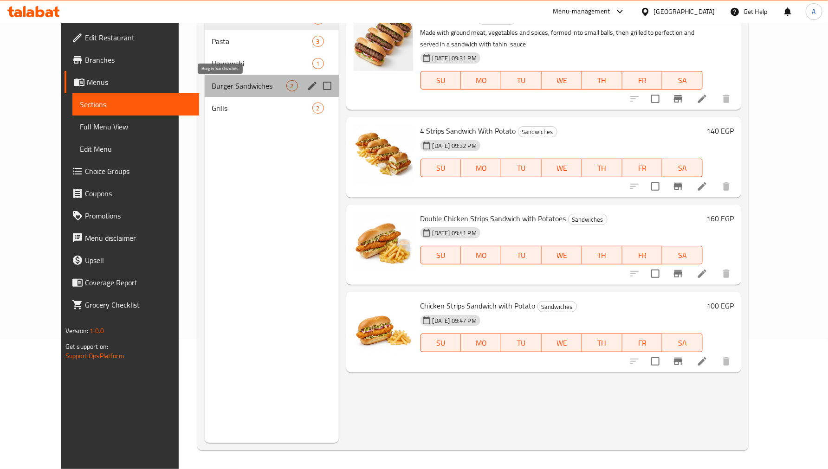
click at [212, 80] on span "Burger Sandwiches" at bounding box center [249, 85] width 74 height 11
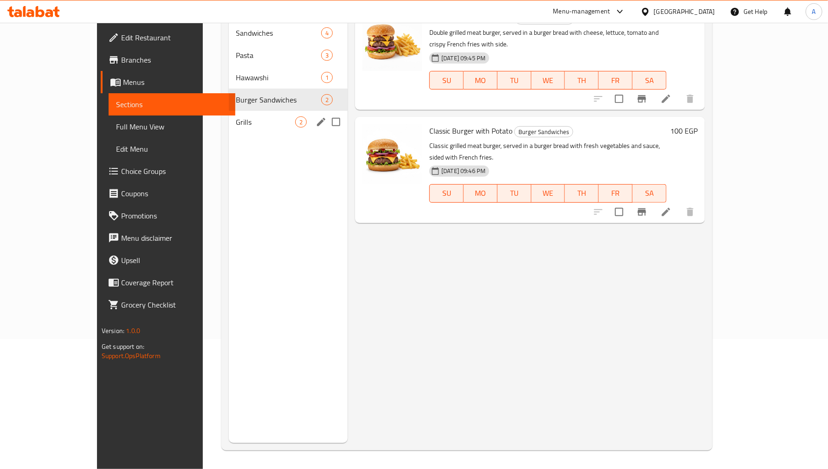
scroll to position [78, 0]
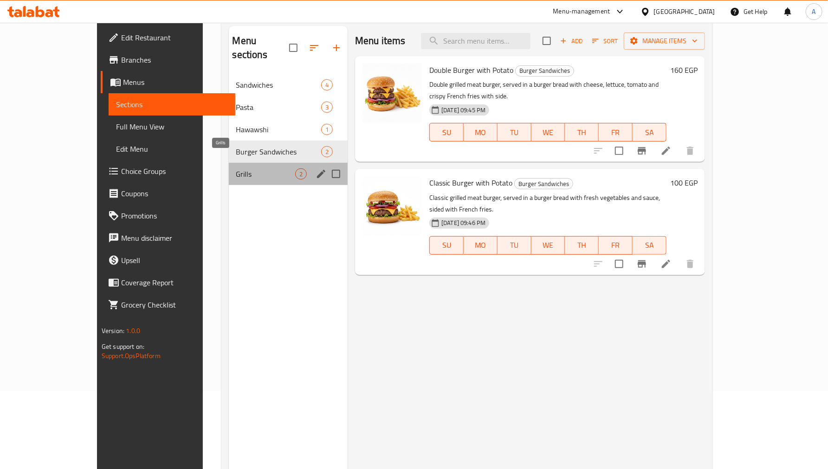
click at [236, 168] on span "Grills" at bounding box center [265, 173] width 59 height 11
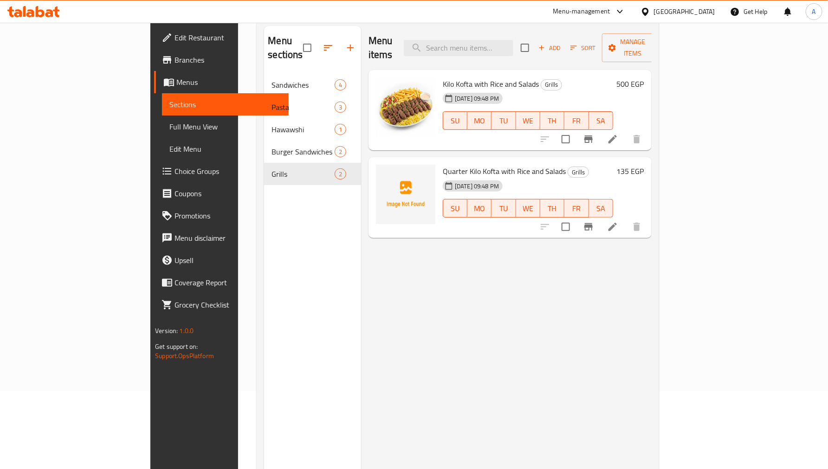
drag, startPoint x: 71, startPoint y: 124, endPoint x: 78, endPoint y: 119, distance: 8.0
click at [169, 124] on span "Full Menu View" at bounding box center [225, 126] width 112 height 11
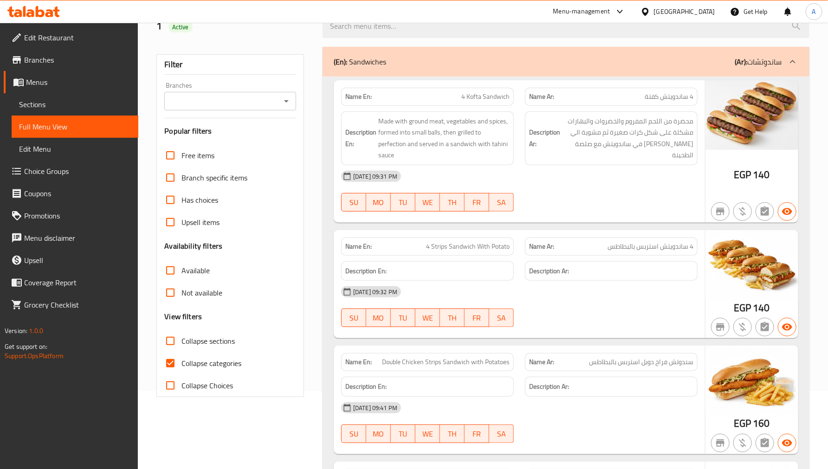
click at [234, 39] on div "1 Active" at bounding box center [234, 26] width 166 height 41
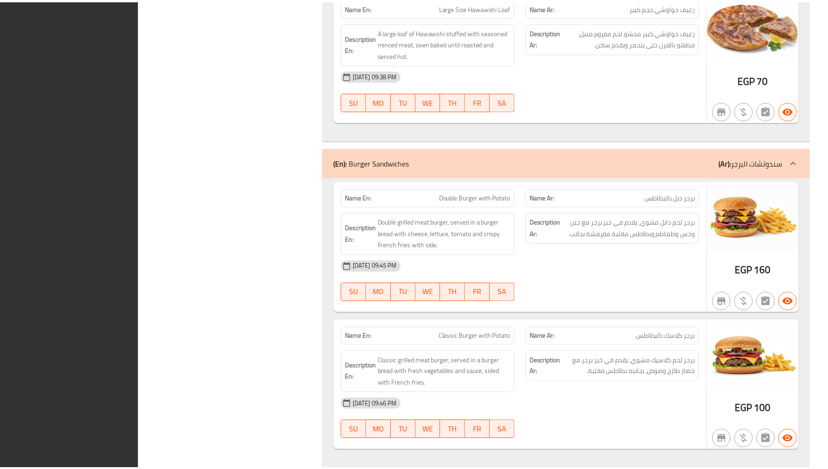
scroll to position [1418, 0]
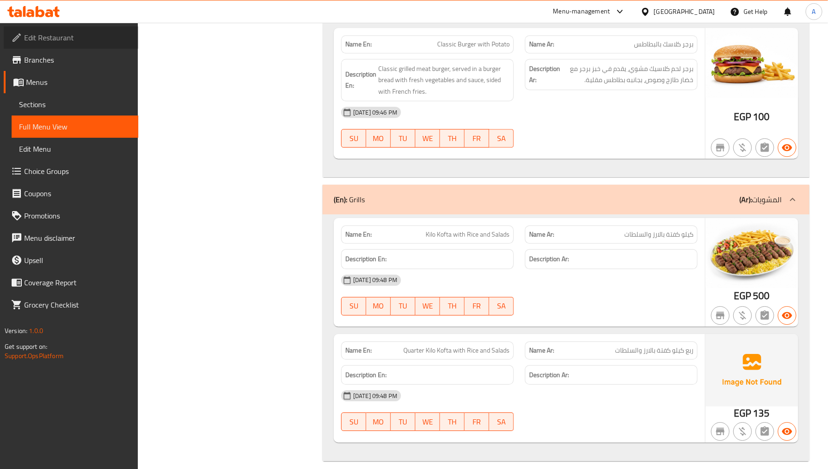
click at [62, 37] on span "Edit Restaurant" at bounding box center [77, 37] width 107 height 11
